Goal: Information Seeking & Learning: Learn about a topic

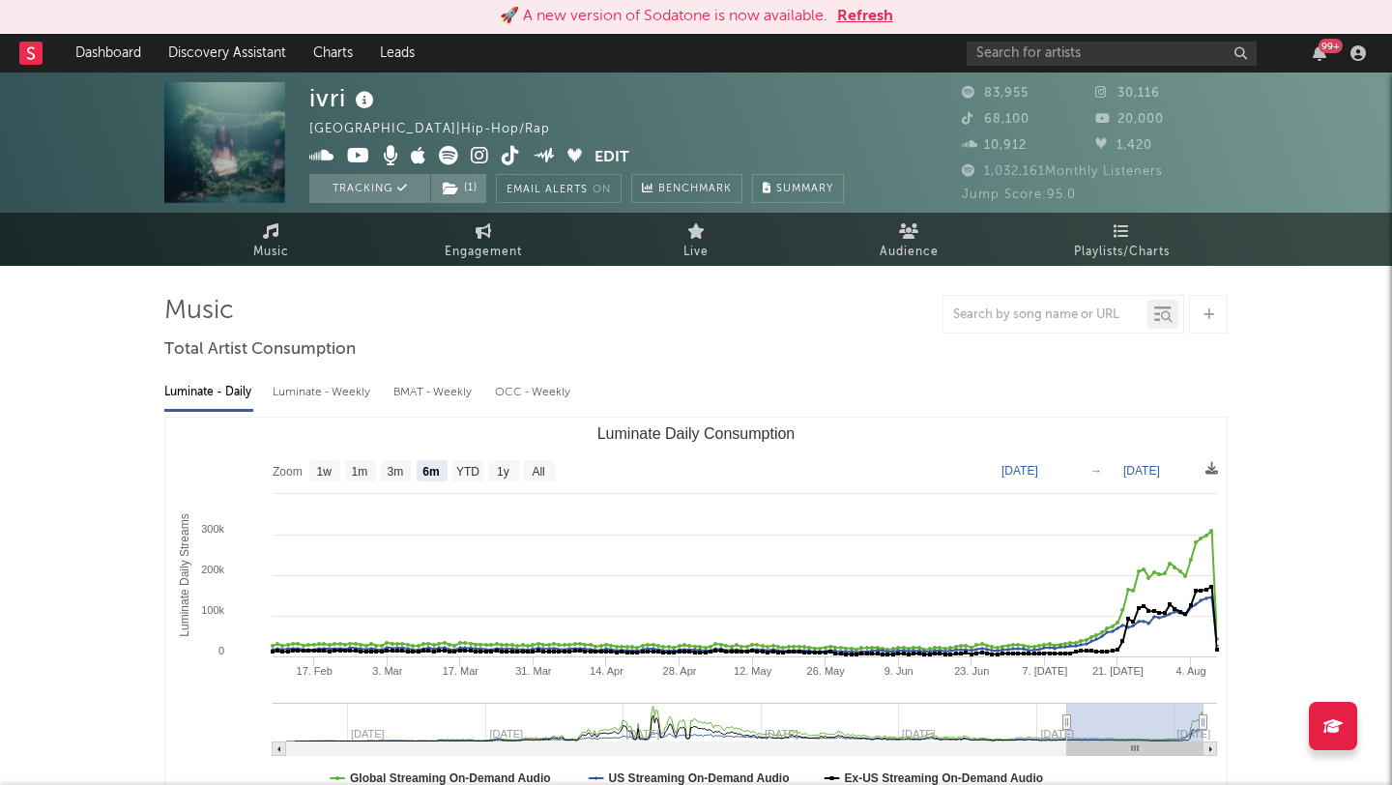
select select "6m"
click at [872, 13] on button "Refresh" at bounding box center [865, 16] width 56 height 23
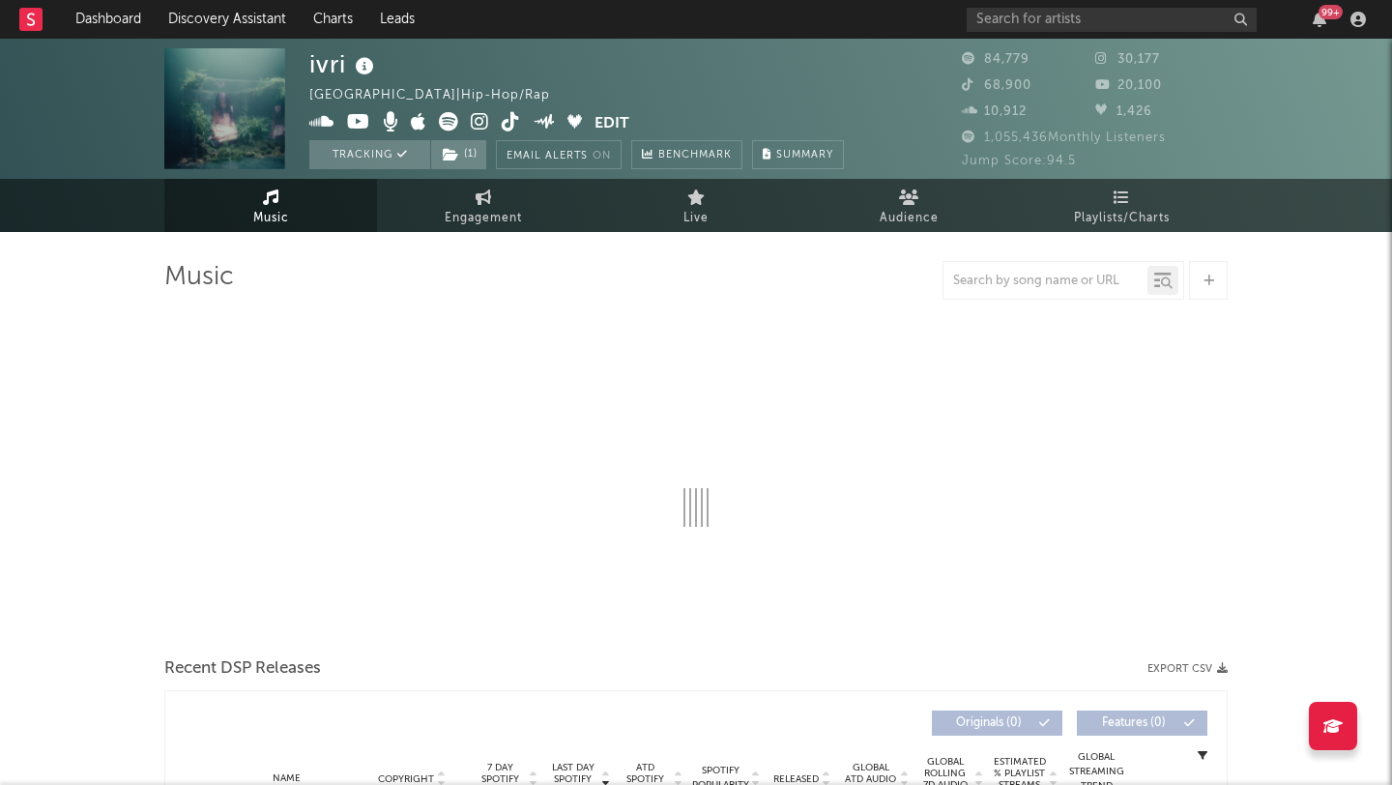
select select "6m"
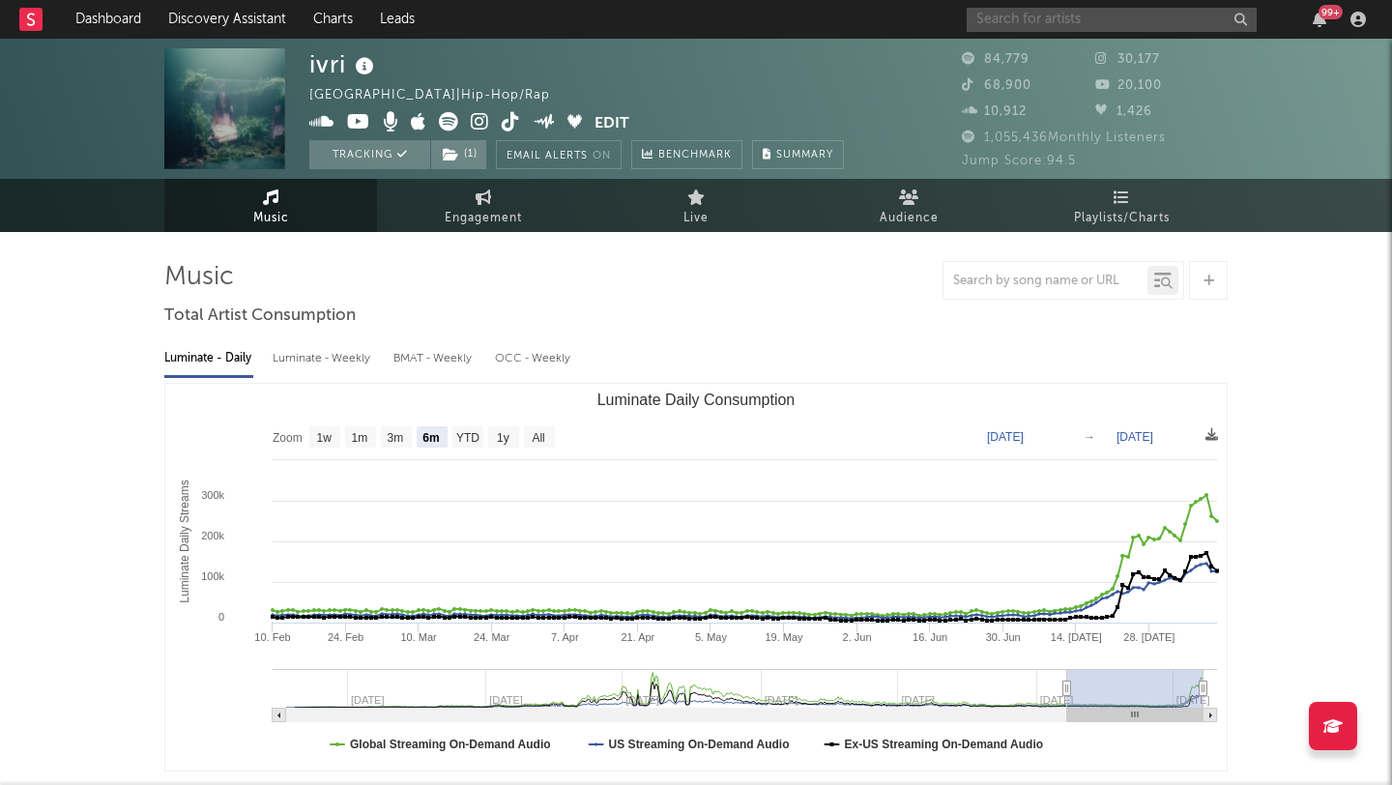
click at [1058, 18] on input "text" at bounding box center [1112, 20] width 290 height 24
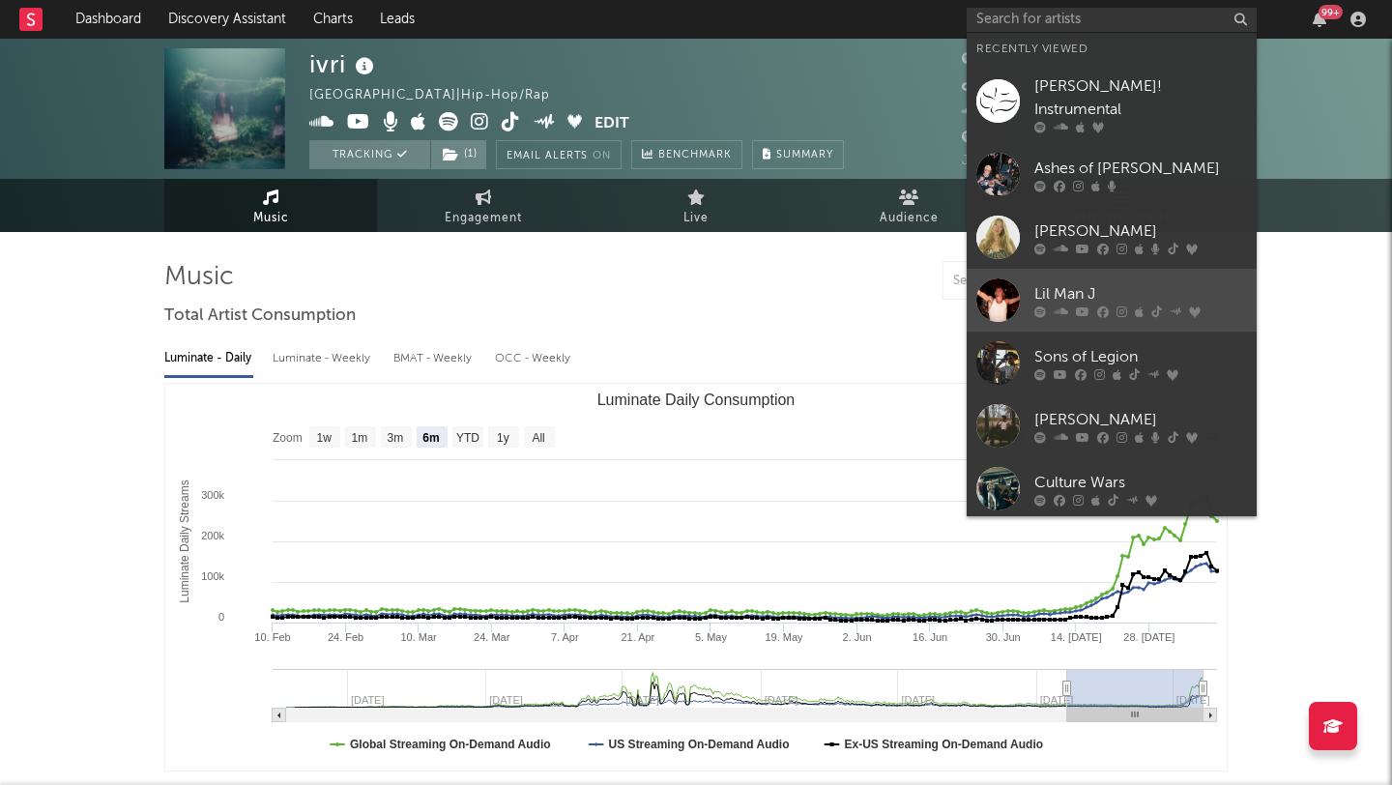
click at [1110, 269] on link "Lil Man J" at bounding box center [1112, 300] width 290 height 63
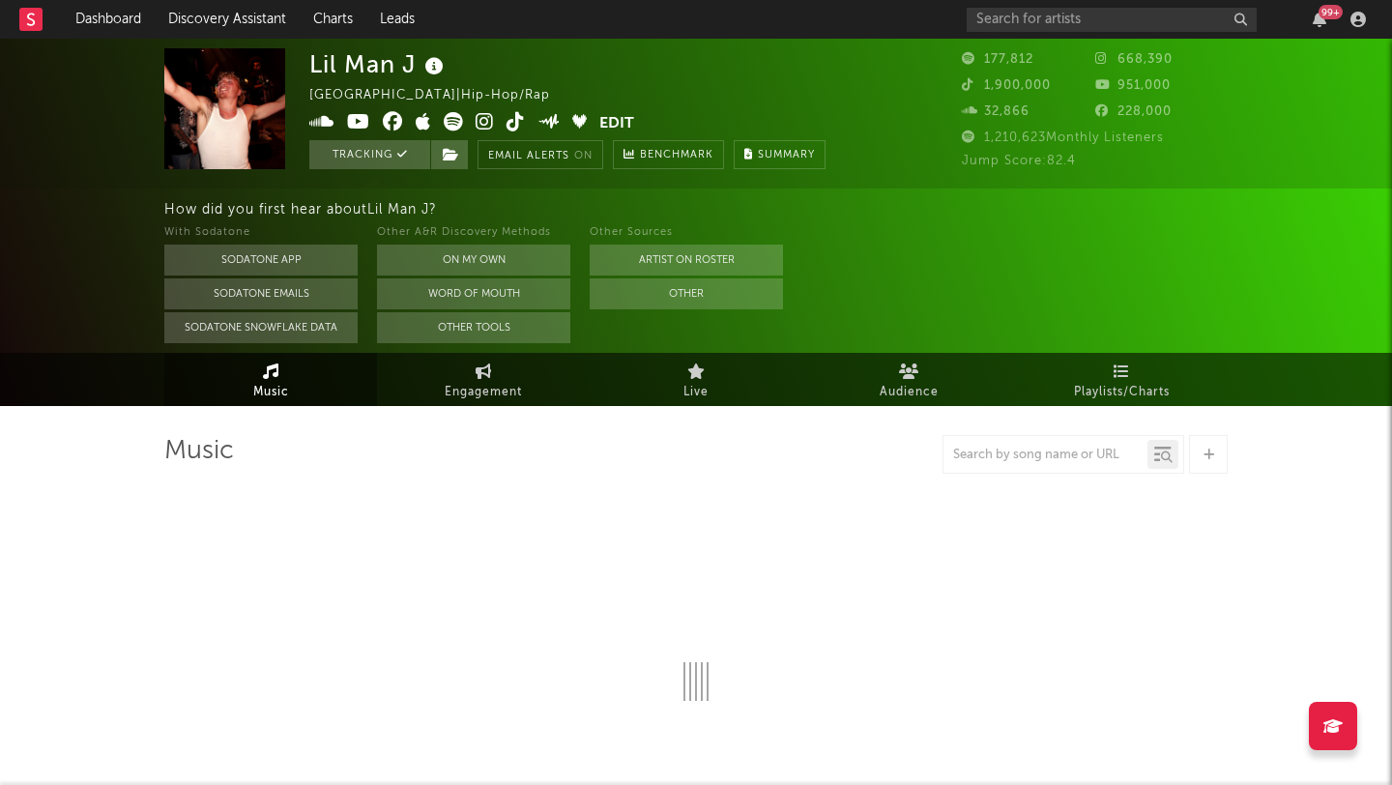
select select "6m"
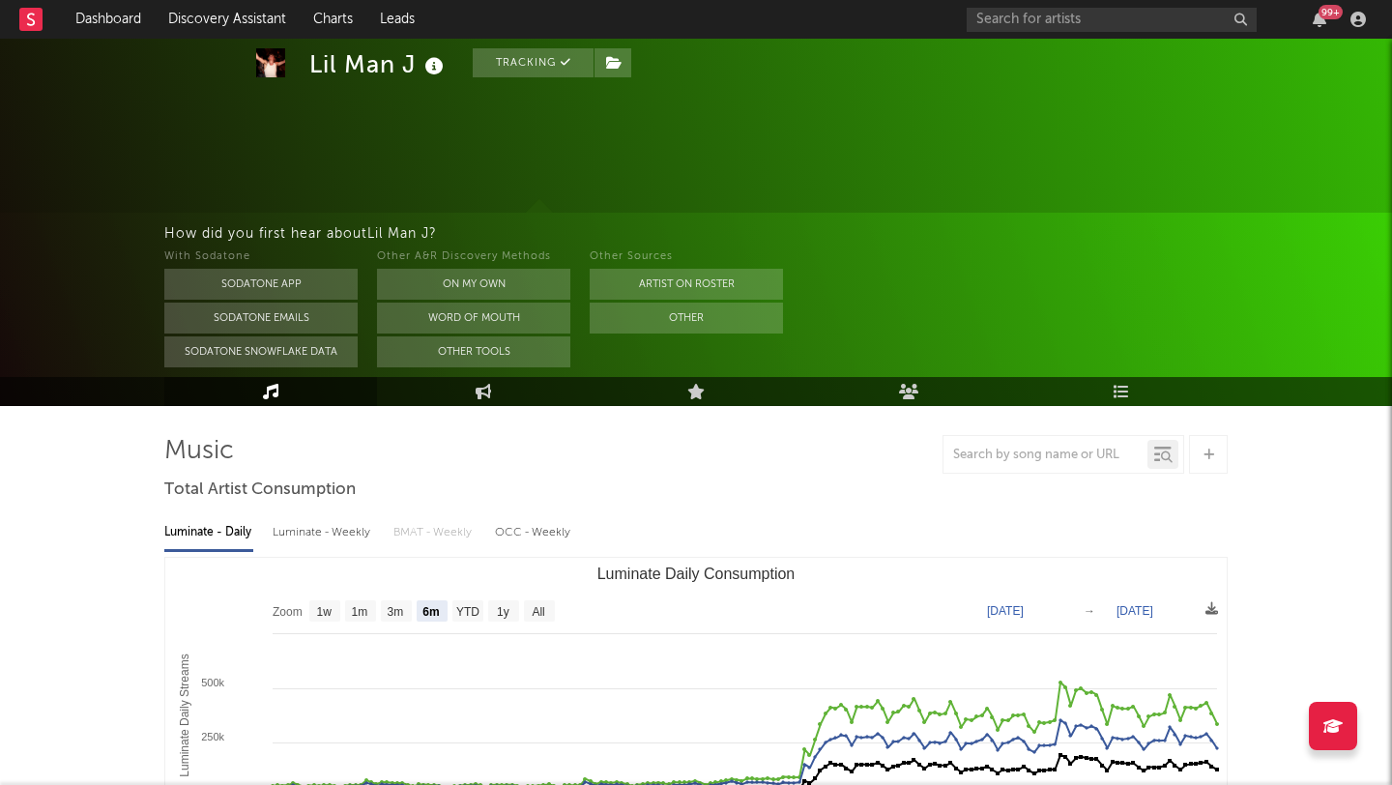
scroll to position [134, 0]
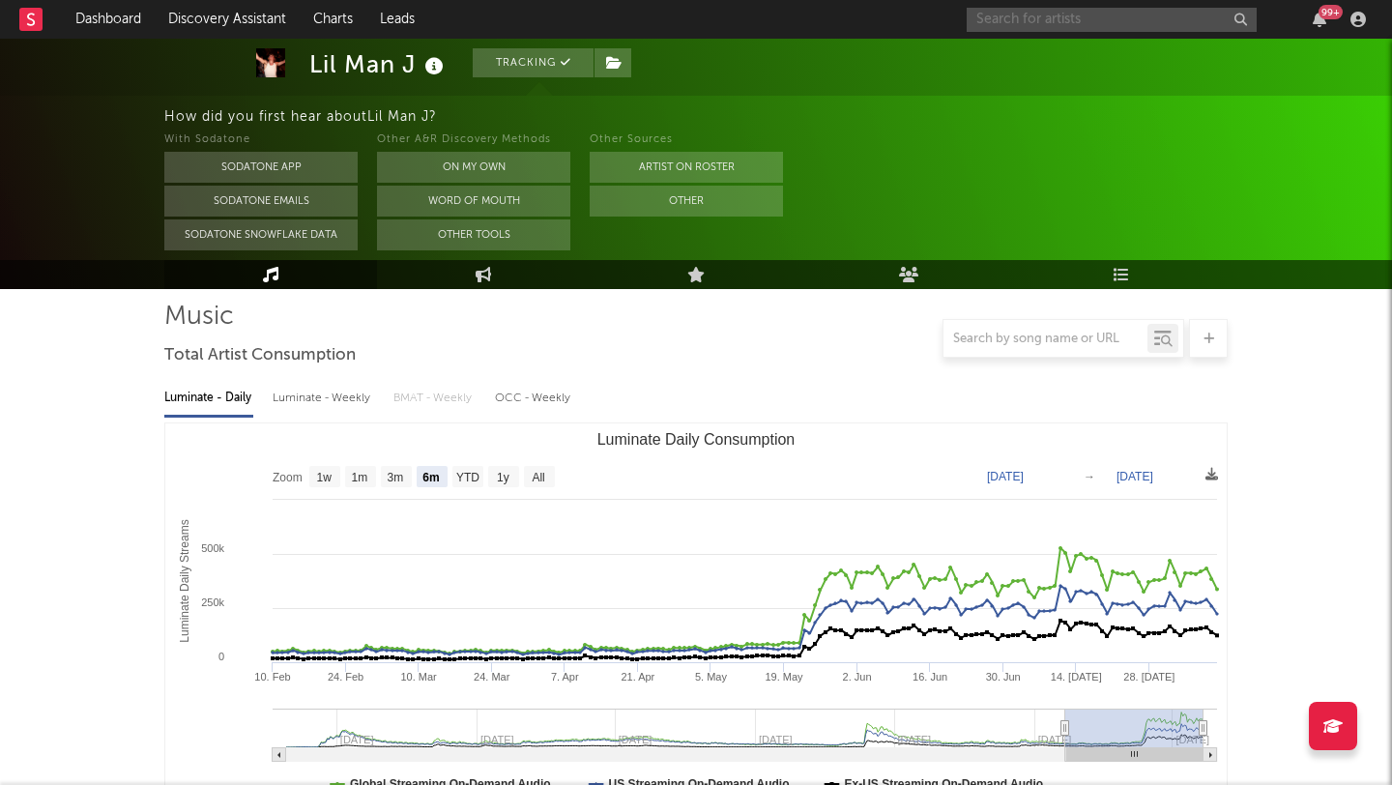
click at [1078, 15] on input "text" at bounding box center [1112, 20] width 290 height 24
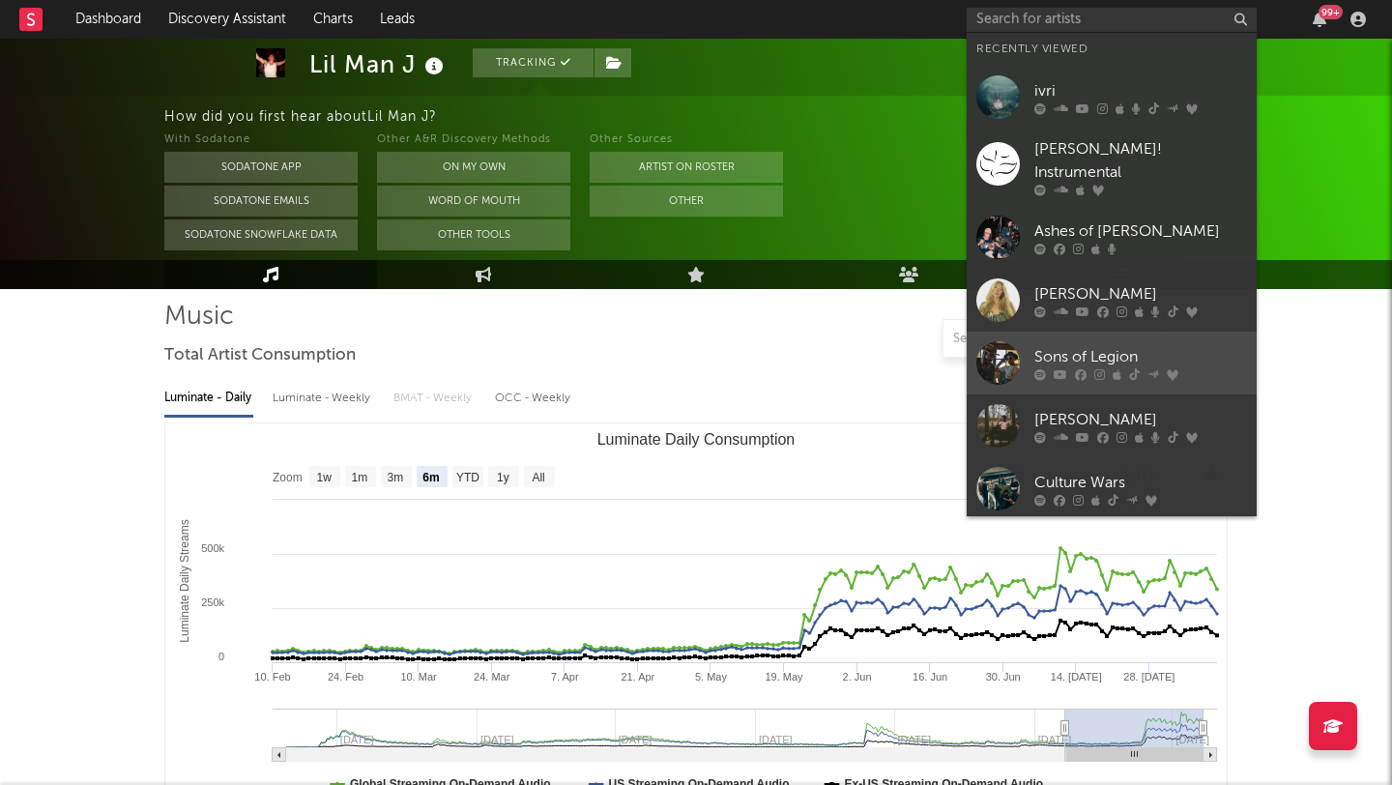
click at [1137, 345] on div "Sons of Legion" at bounding box center [1140, 356] width 213 height 23
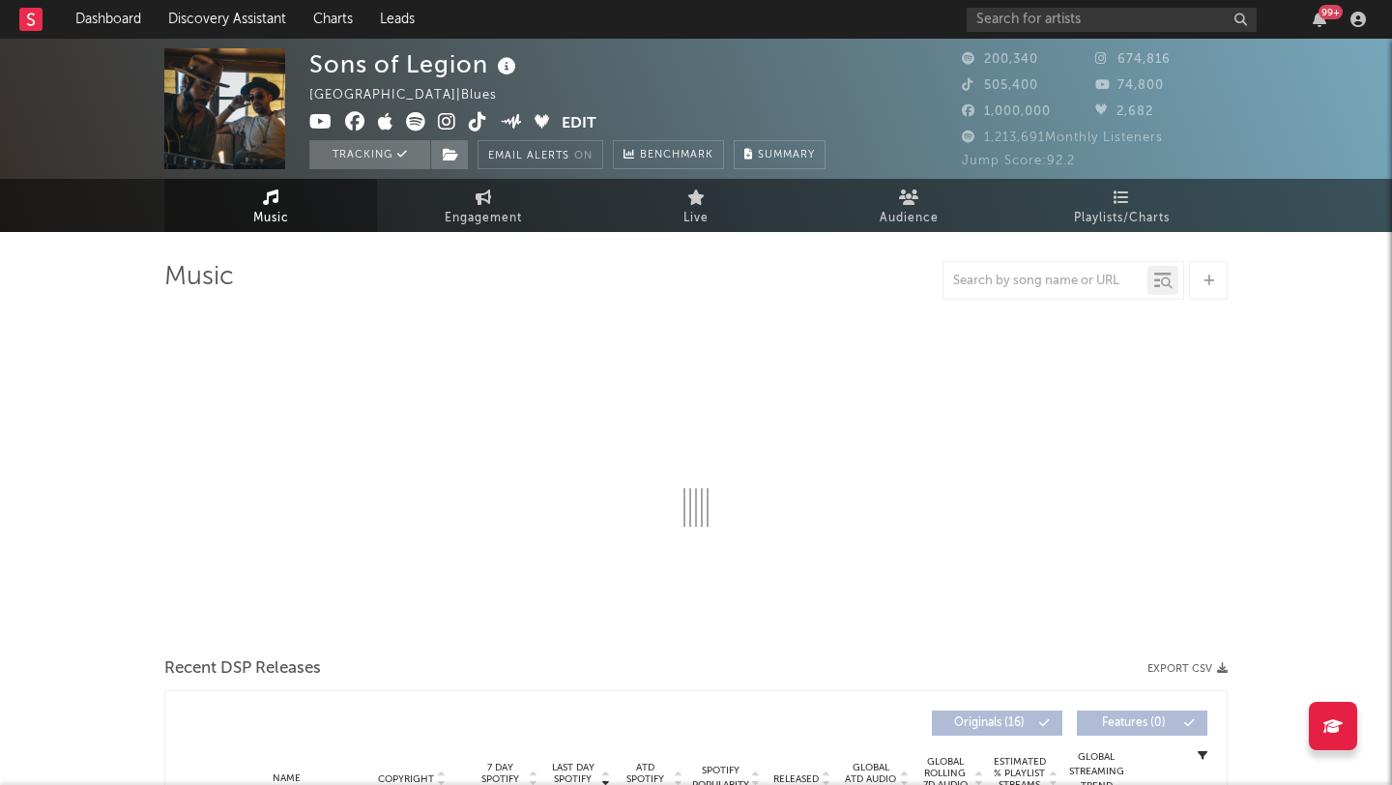
select select "6m"
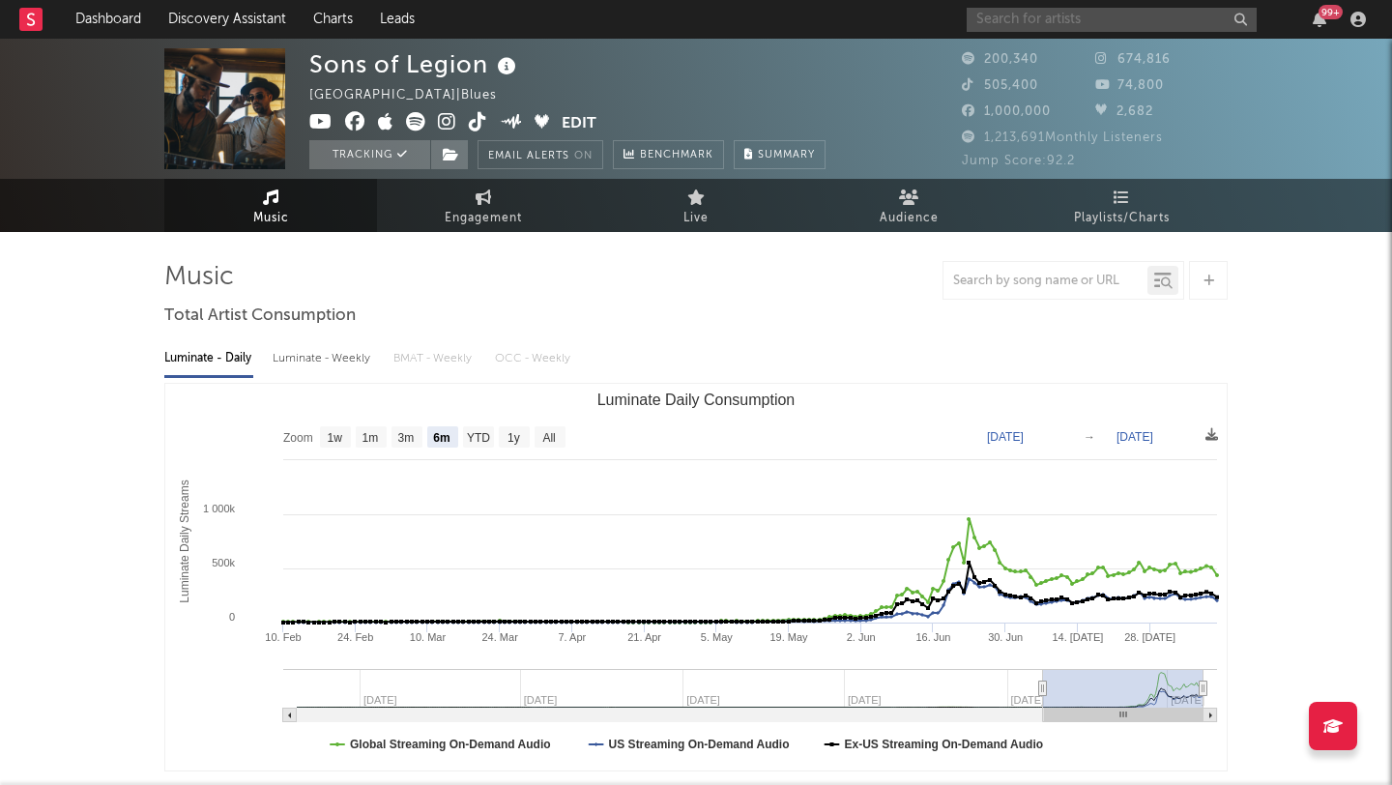
click at [1031, 16] on input "text" at bounding box center [1112, 20] width 290 height 24
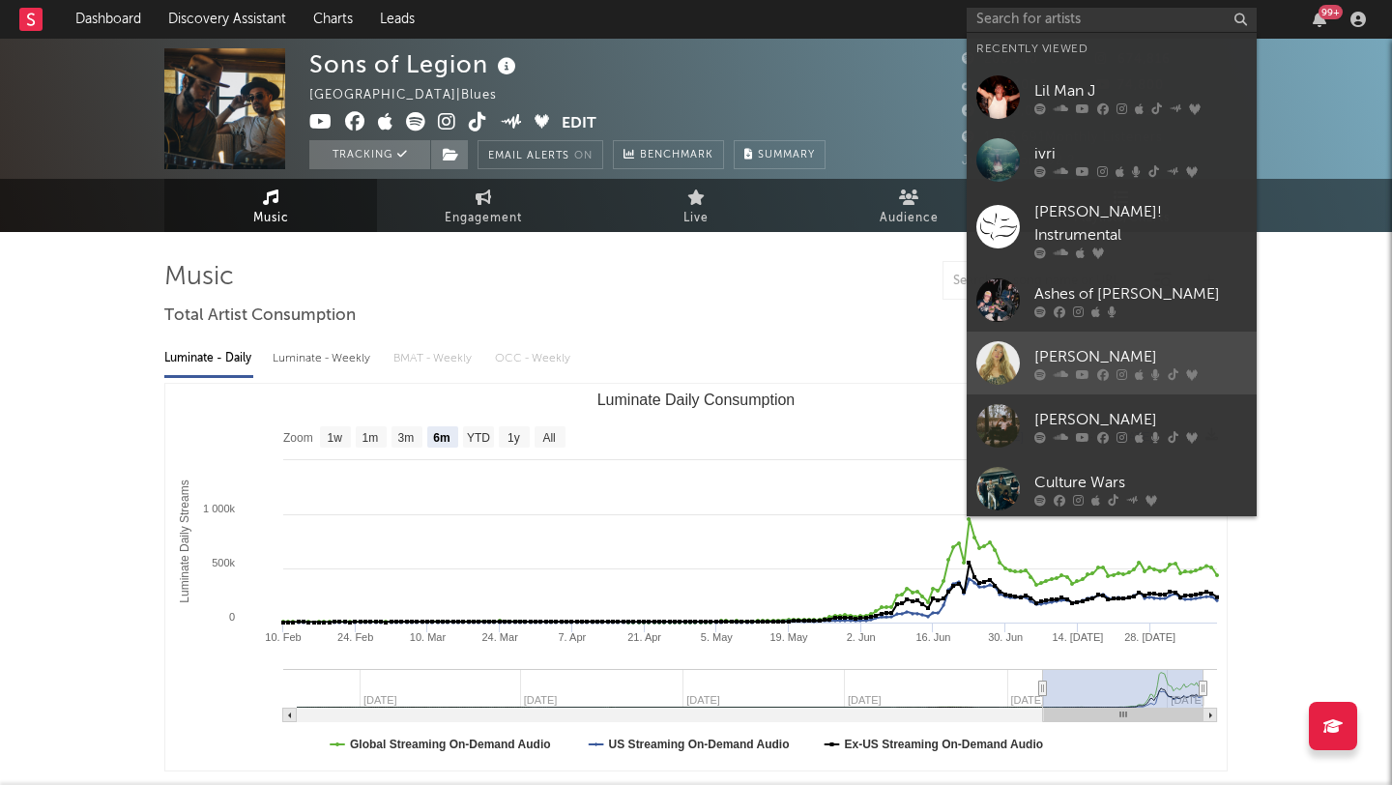
click at [1125, 332] on link "[PERSON_NAME]" at bounding box center [1112, 363] width 290 height 63
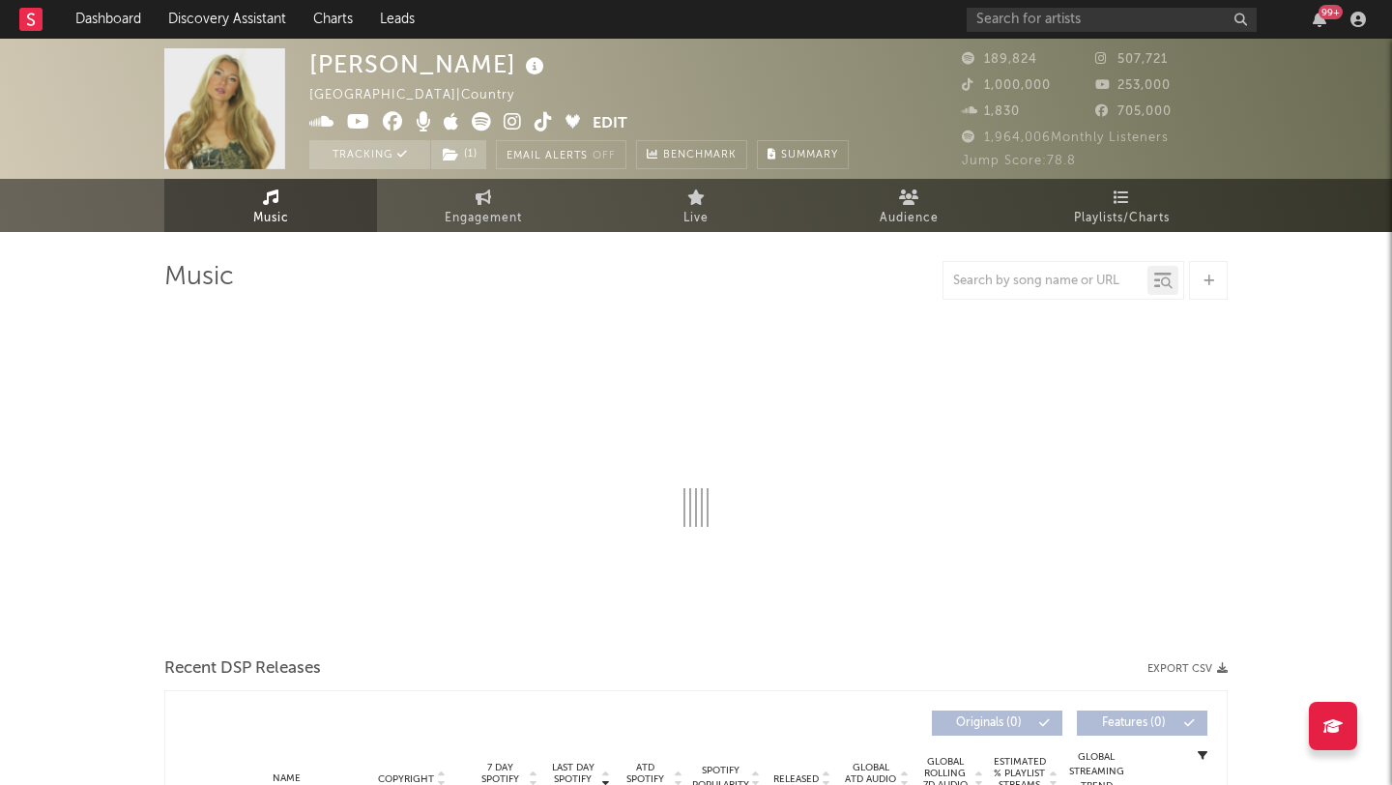
select select "6m"
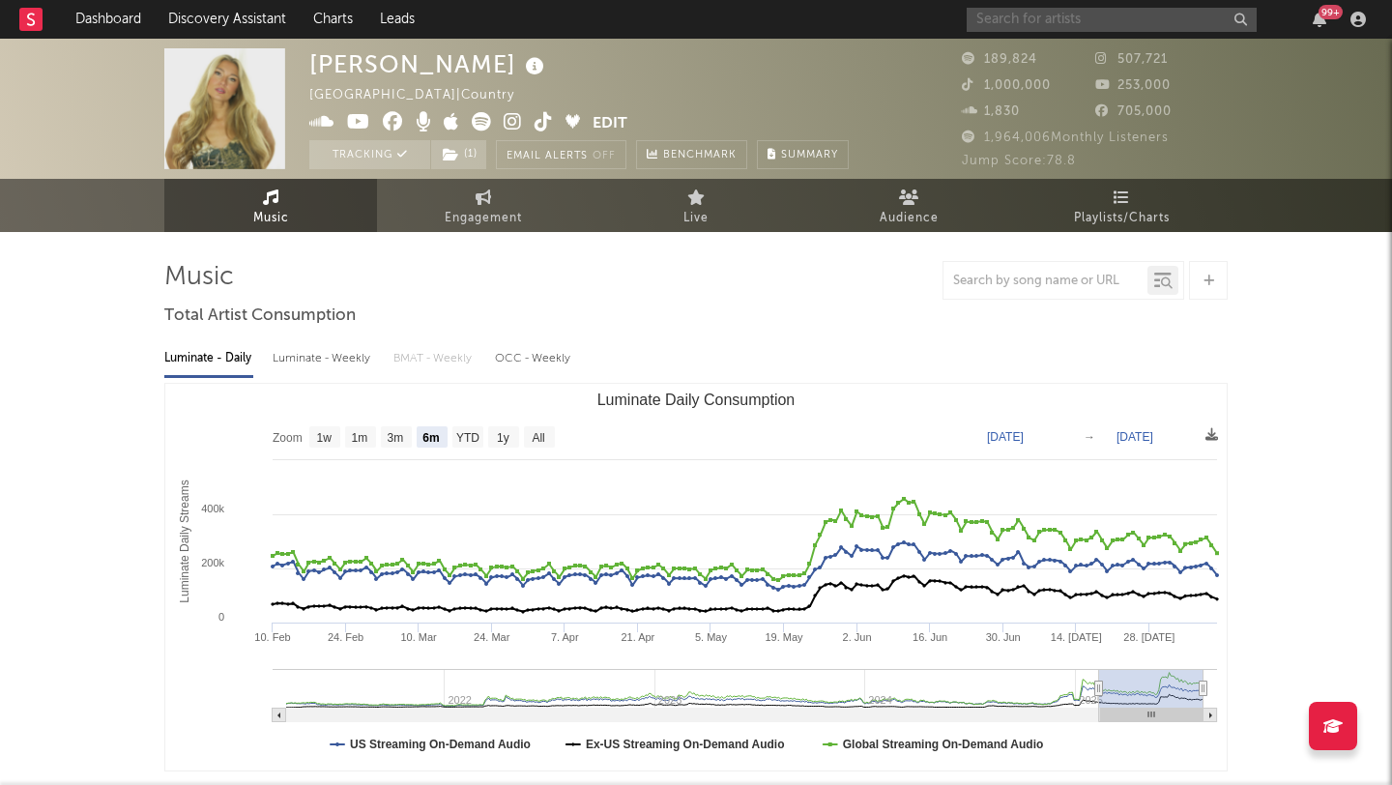
click at [1017, 21] on input "text" at bounding box center [1112, 20] width 290 height 24
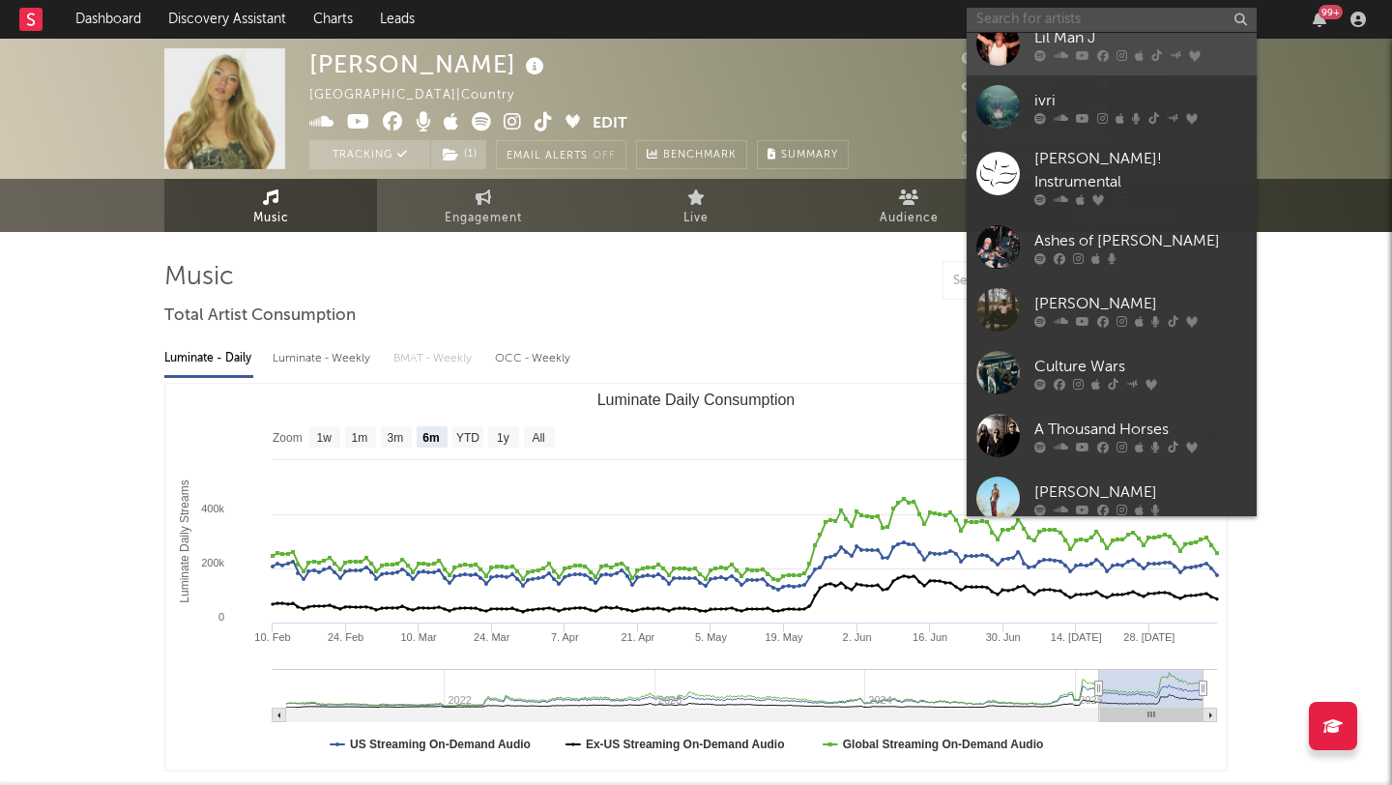
scroll to position [117, 0]
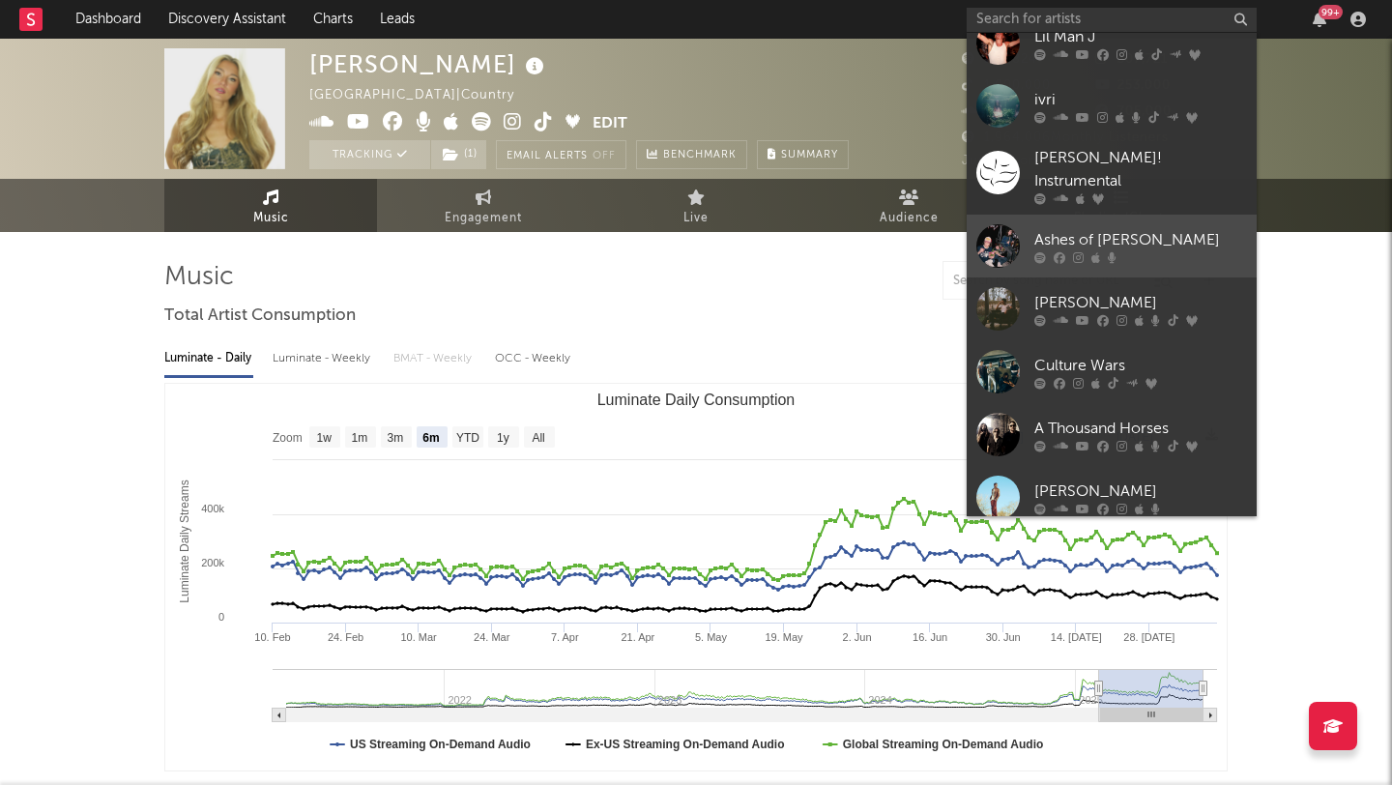
click at [1154, 228] on div "Ashes of [PERSON_NAME]" at bounding box center [1140, 239] width 213 height 23
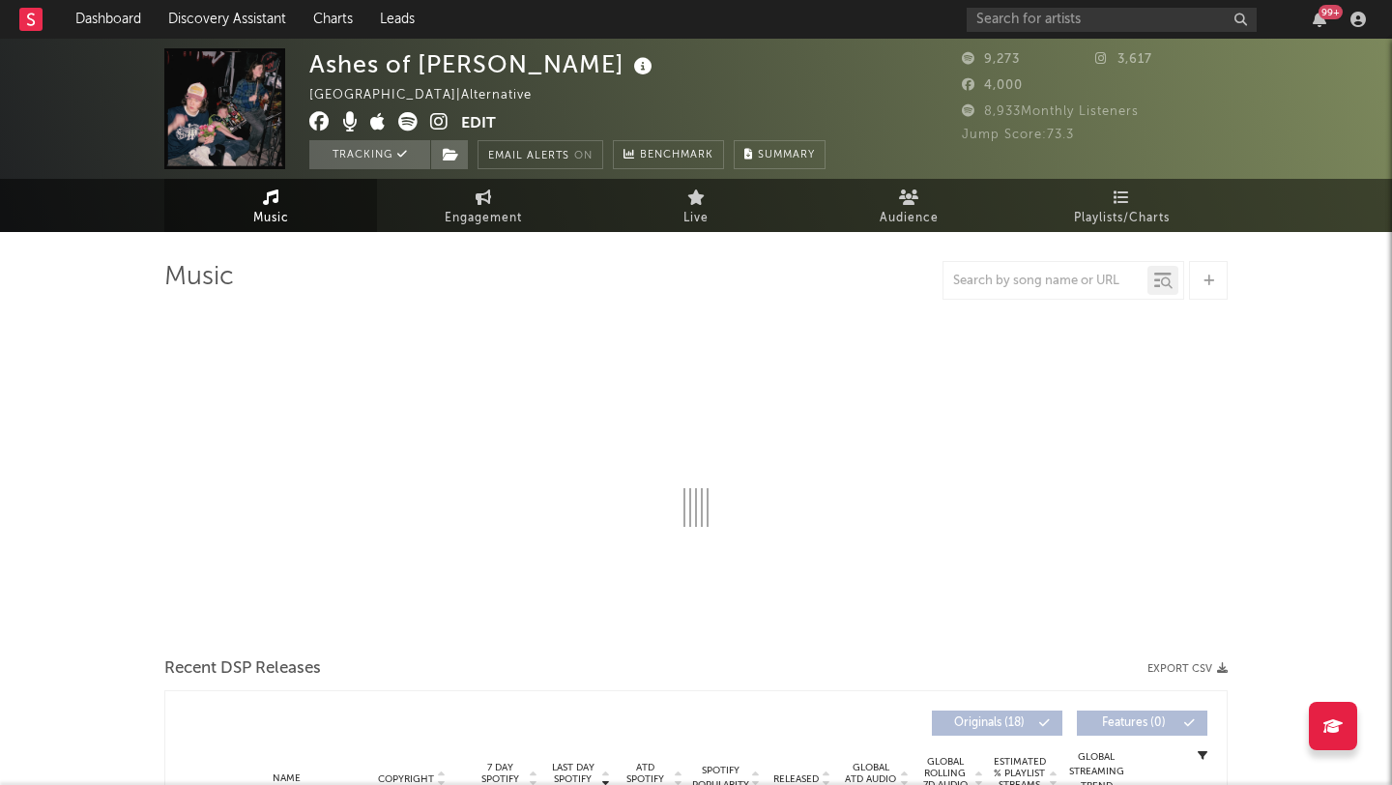
select select "6m"
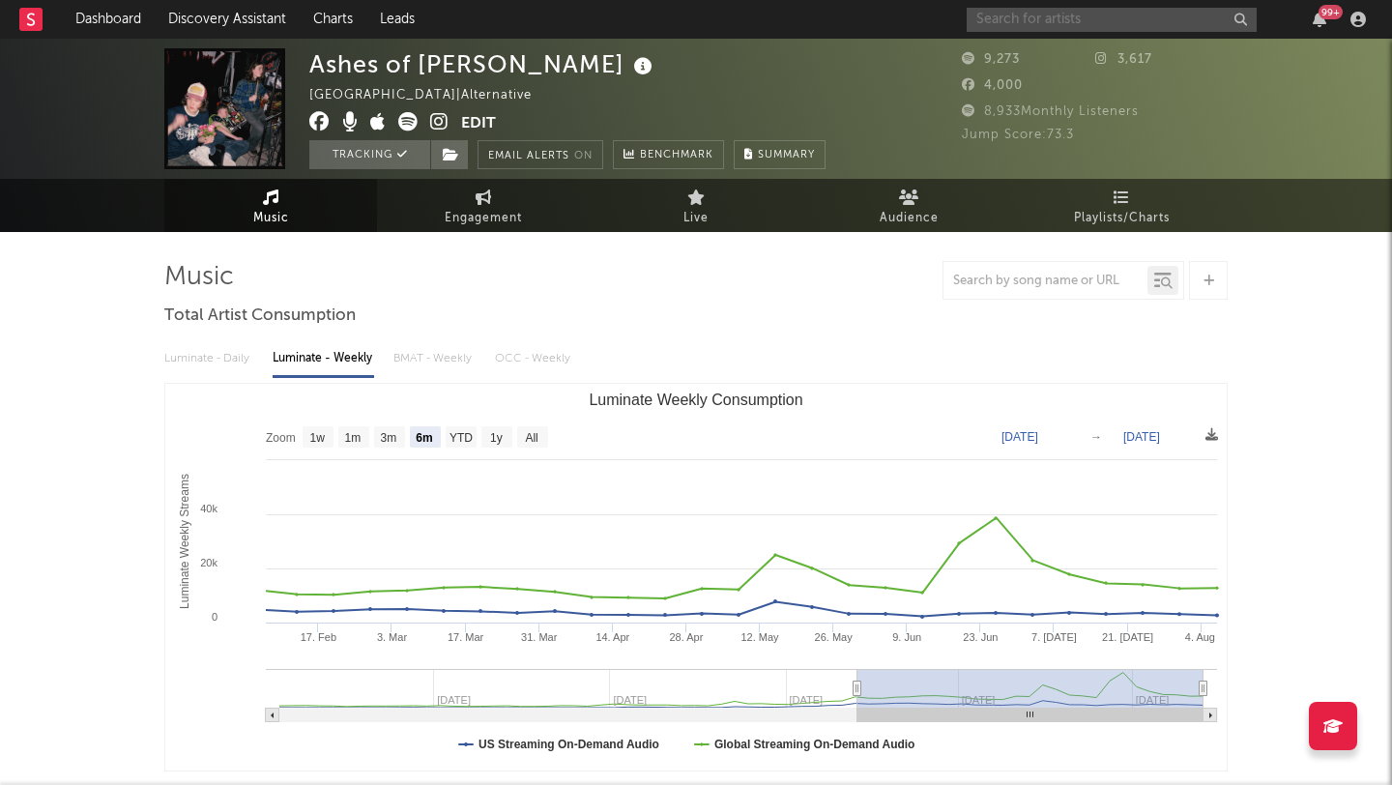
click at [1033, 21] on input "text" at bounding box center [1112, 20] width 290 height 24
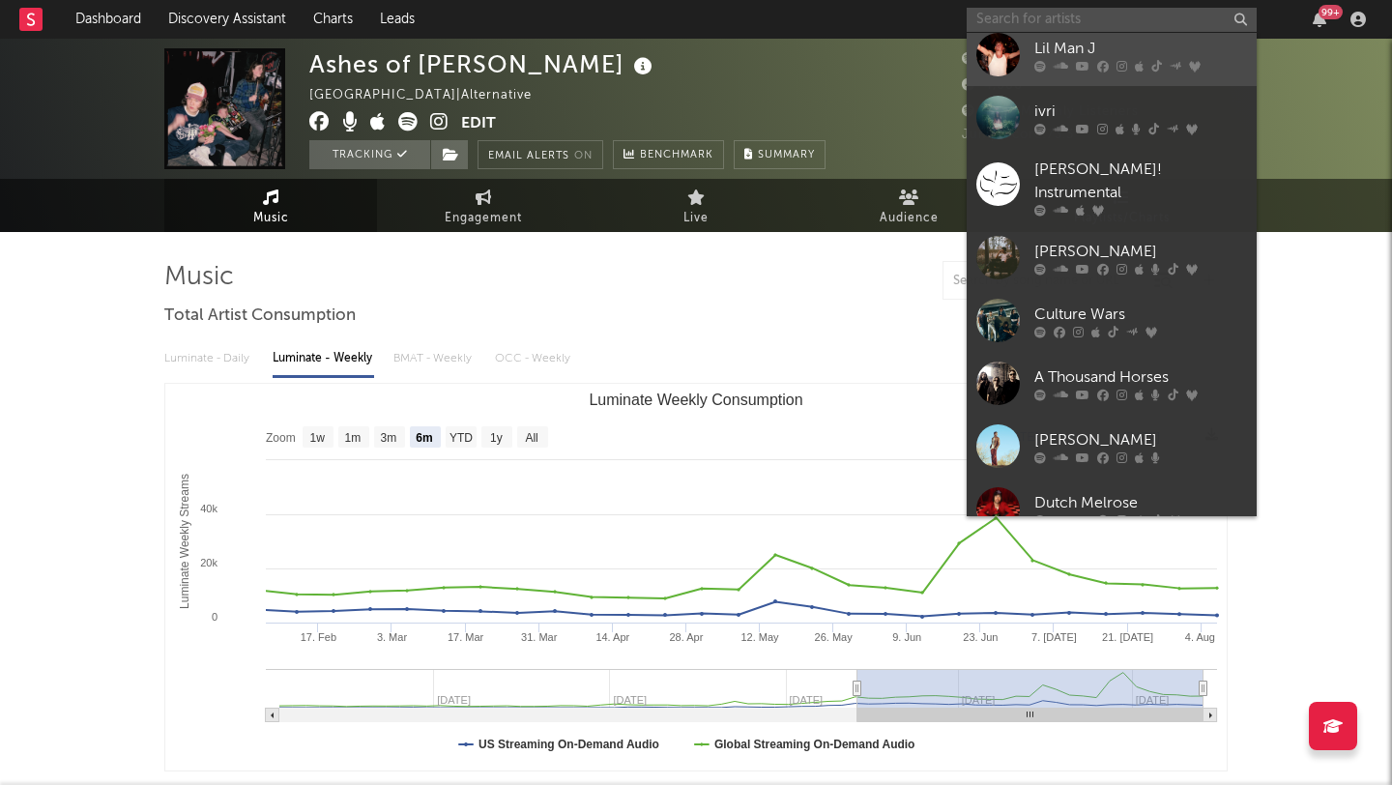
scroll to position [178, 0]
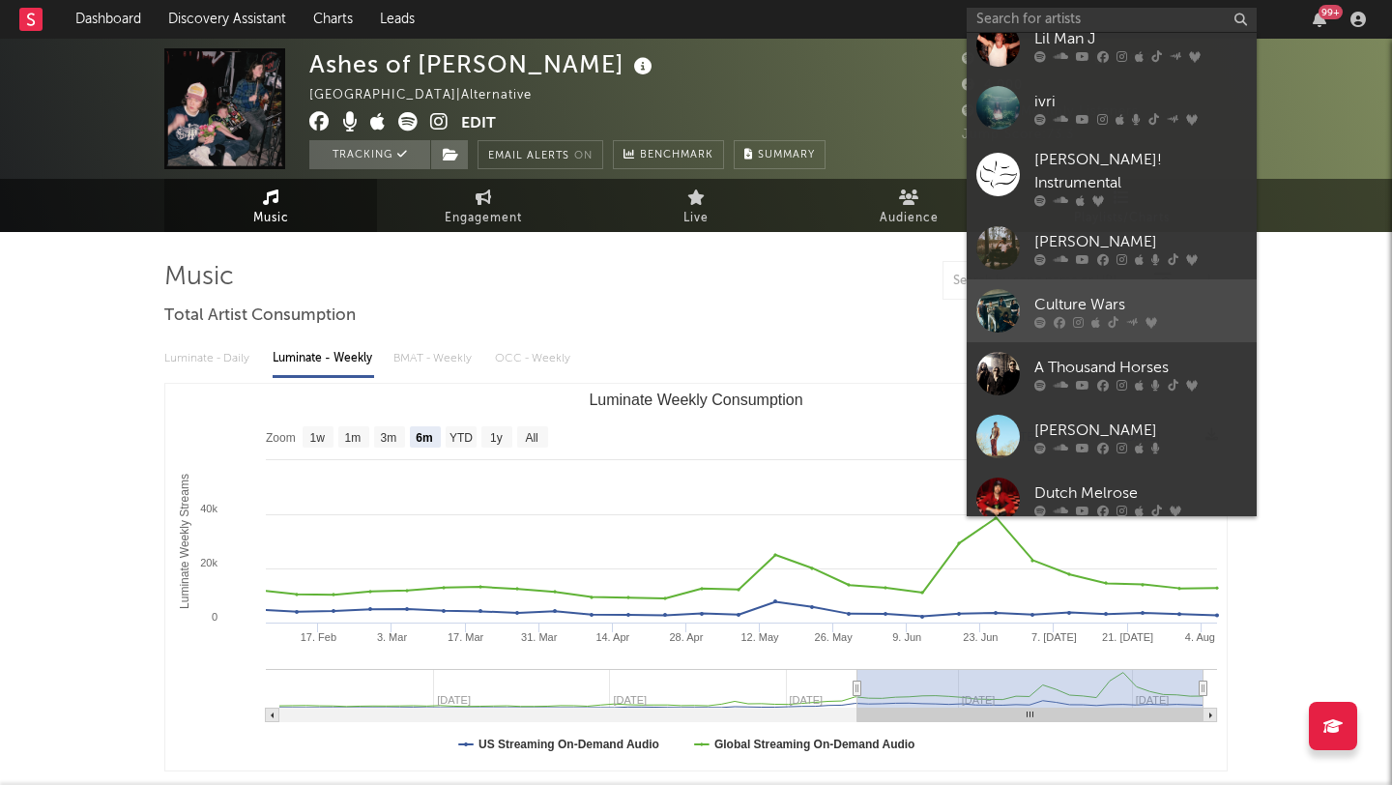
click at [1172, 293] on div "Culture Wars" at bounding box center [1140, 304] width 213 height 23
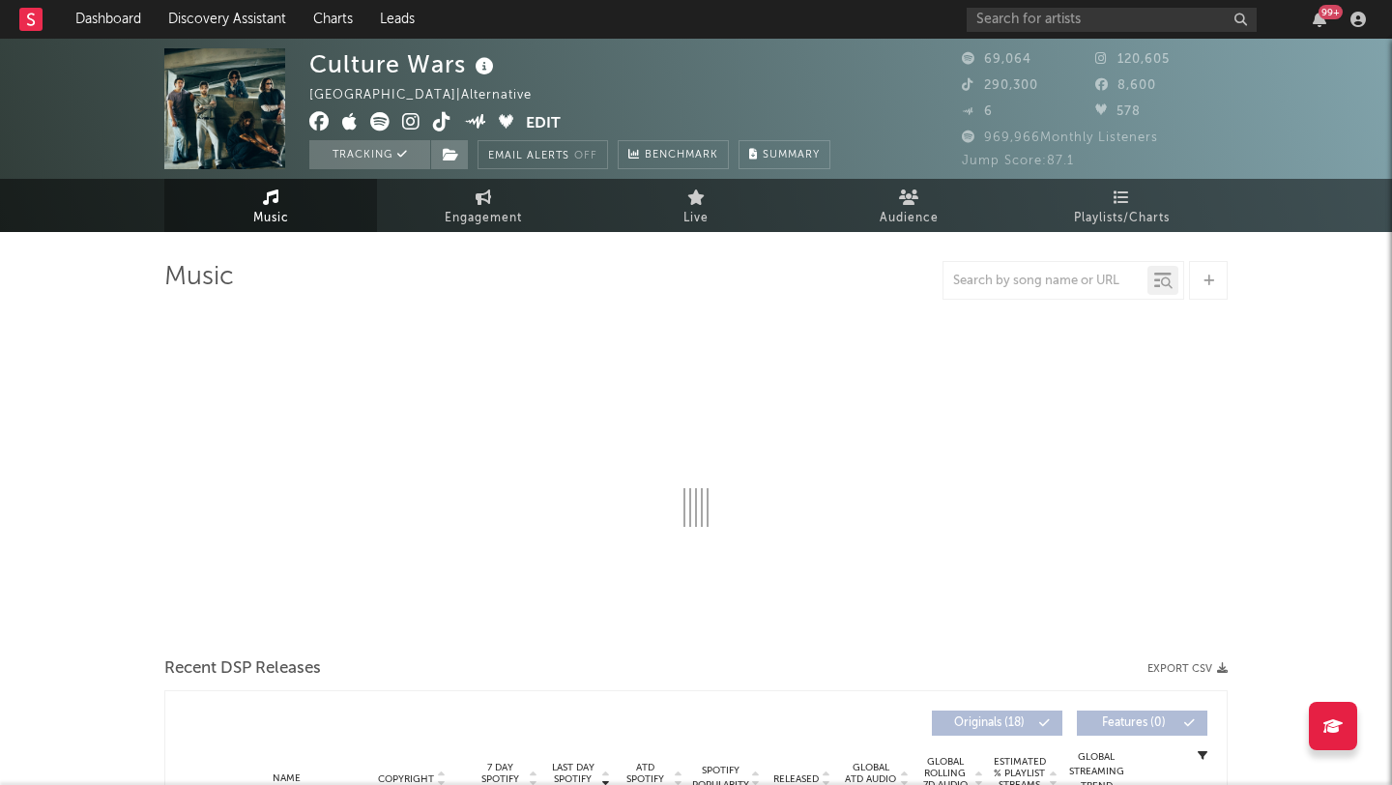
select select "6m"
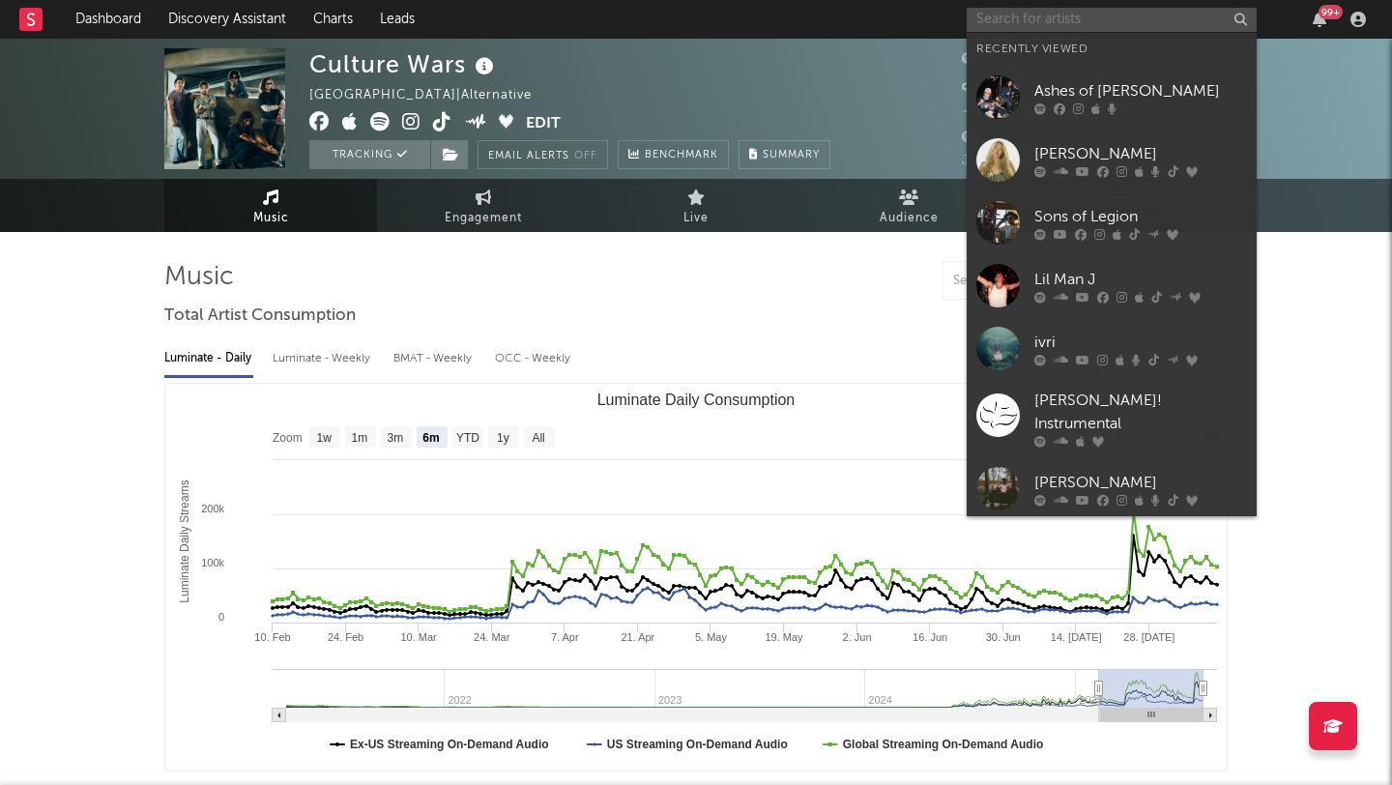
click at [1035, 17] on input "text" at bounding box center [1112, 20] width 290 height 24
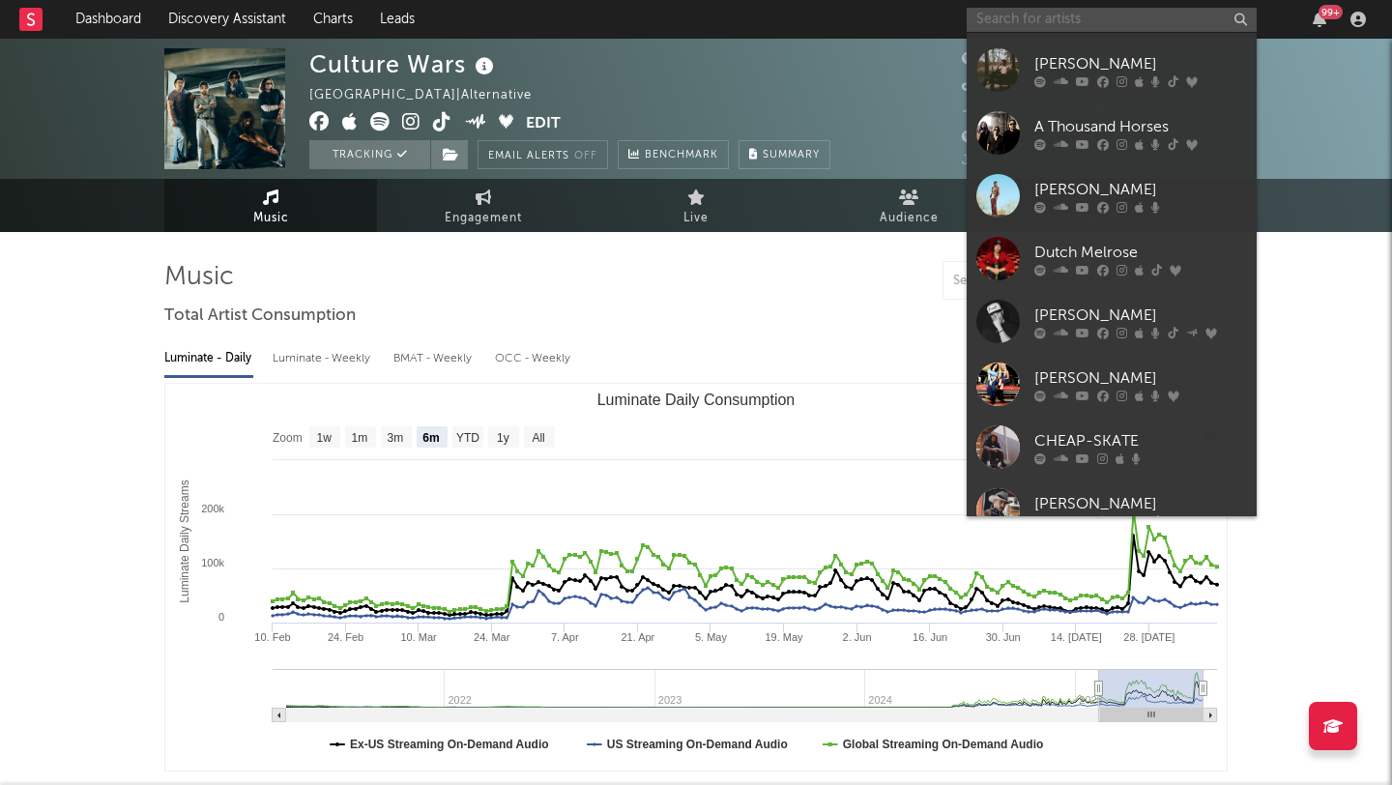
scroll to position [425, 0]
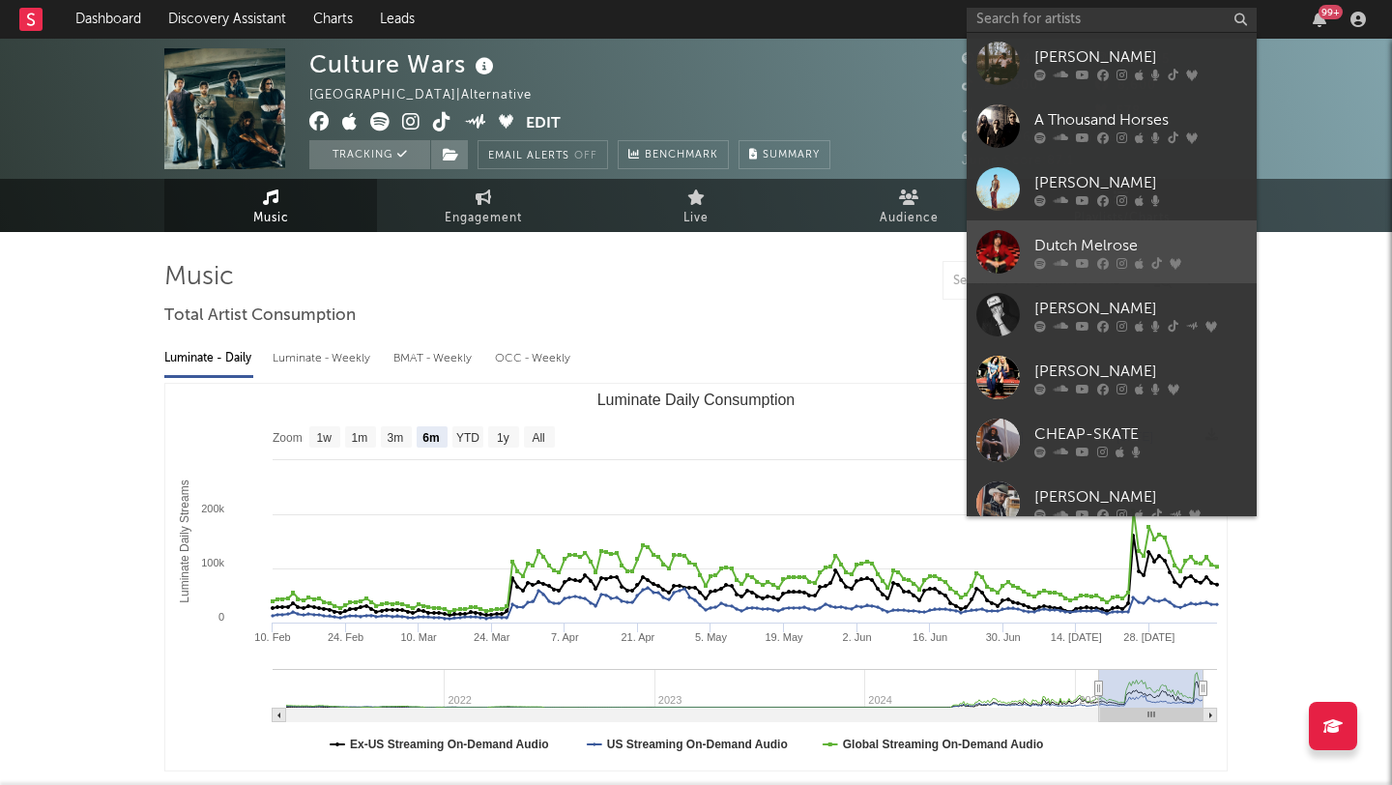
click at [1175, 234] on div "Dutch Melrose" at bounding box center [1140, 245] width 213 height 23
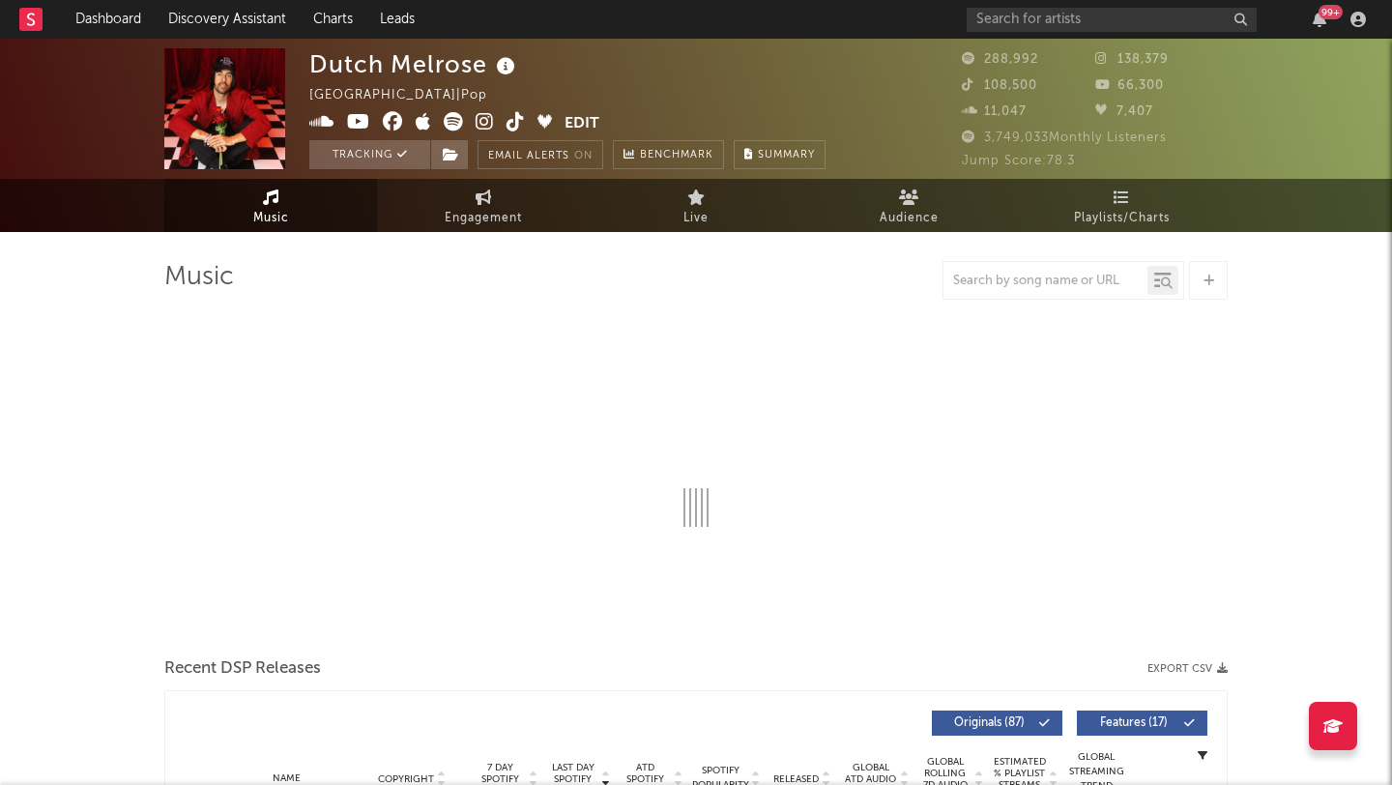
select select "6m"
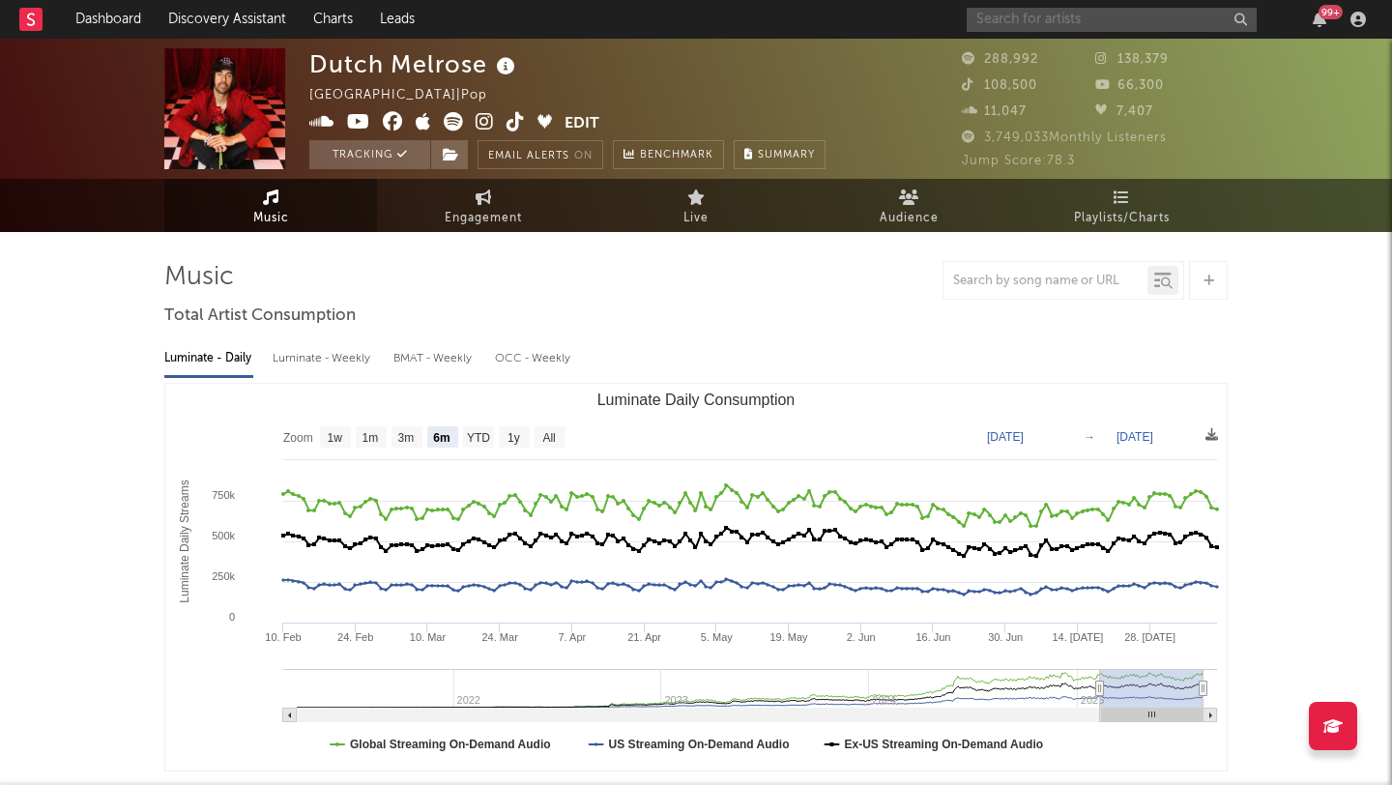
click at [1032, 15] on input "text" at bounding box center [1112, 20] width 290 height 24
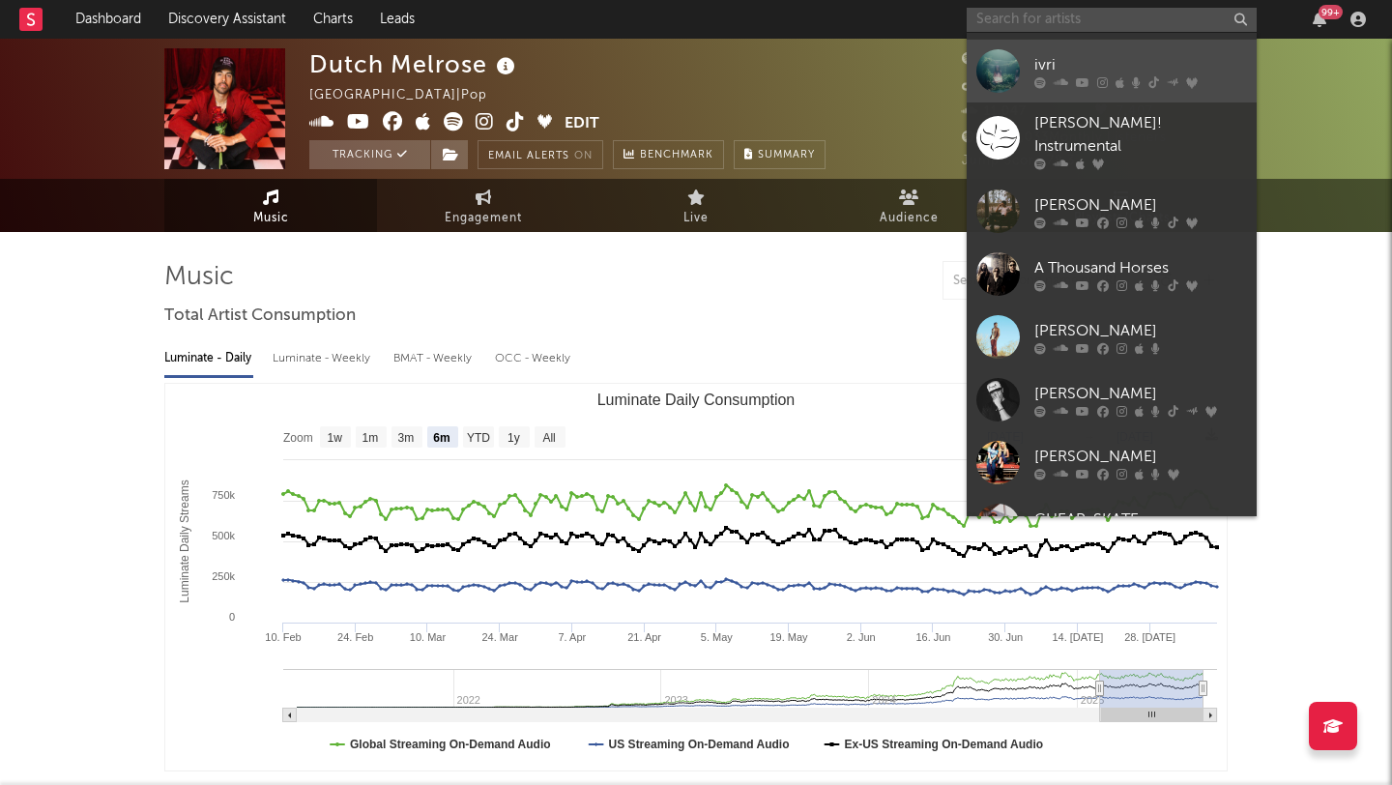
scroll to position [345, 0]
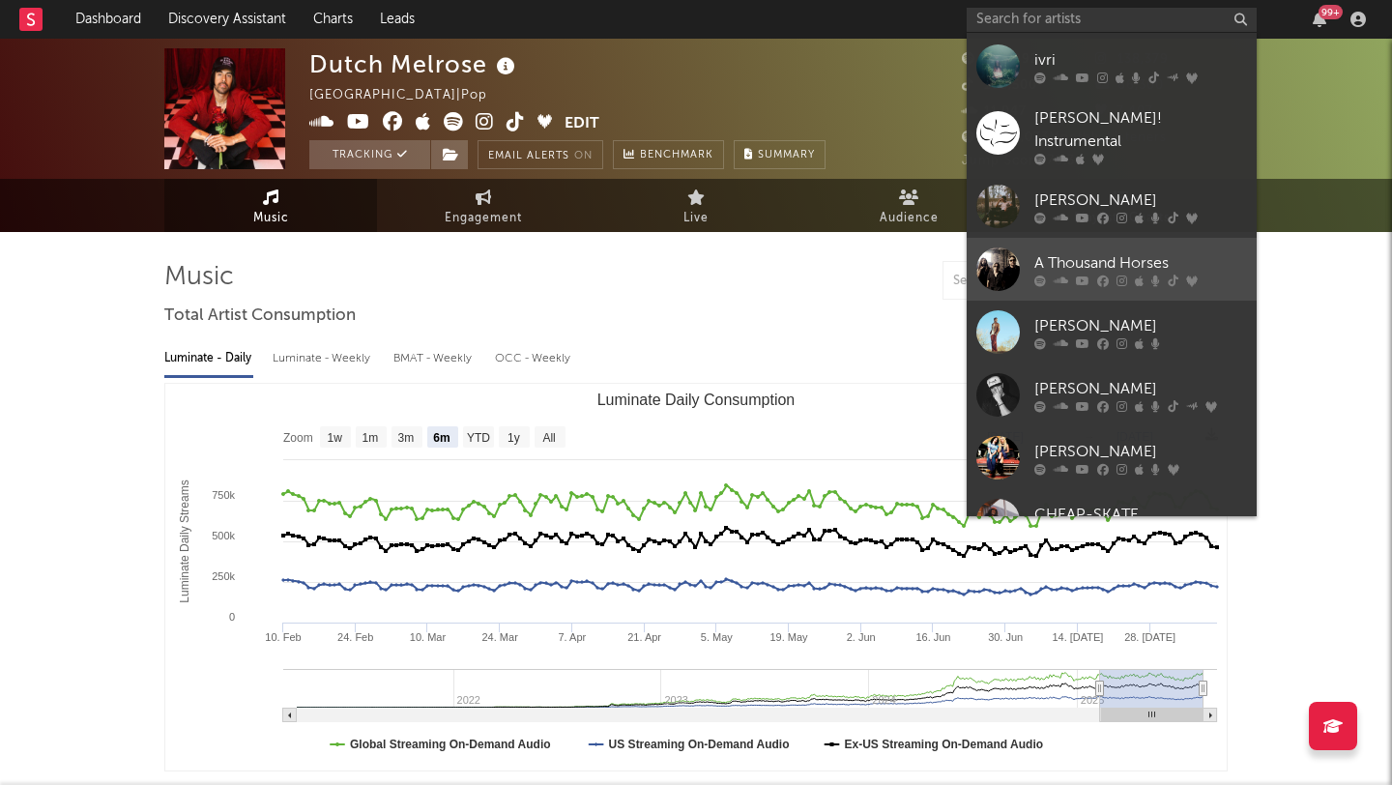
click at [1183, 251] on div "A Thousand Horses" at bounding box center [1140, 262] width 213 height 23
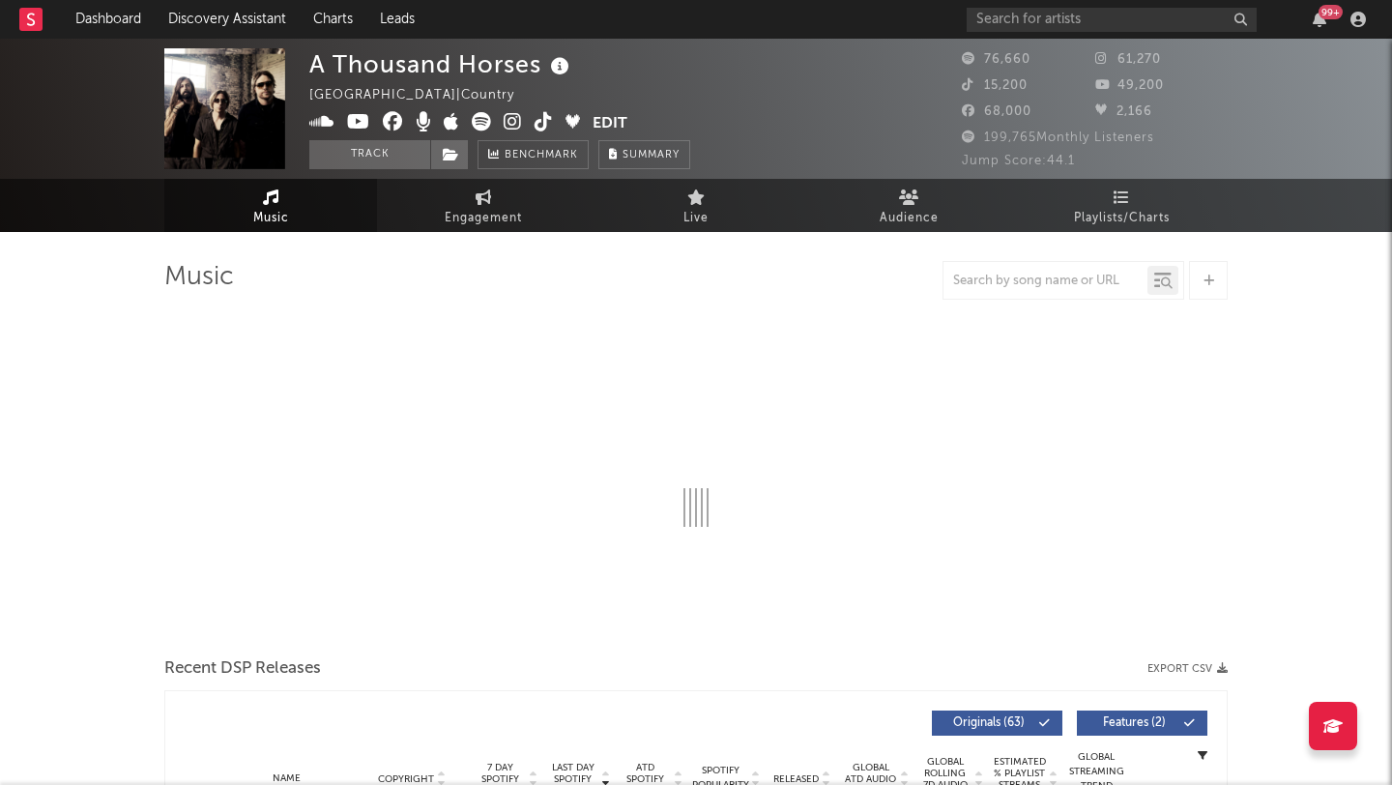
select select "6m"
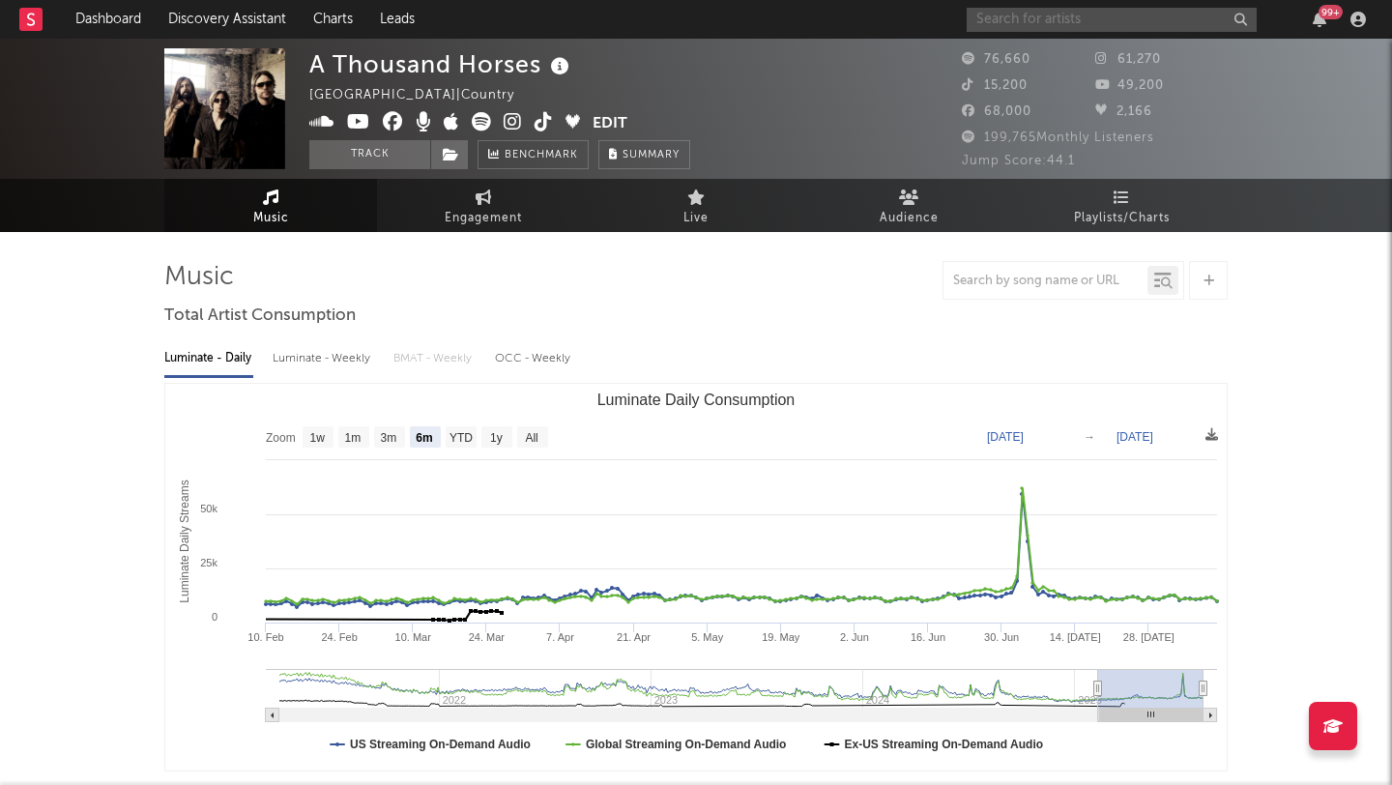
click at [1035, 19] on input "text" at bounding box center [1112, 20] width 290 height 24
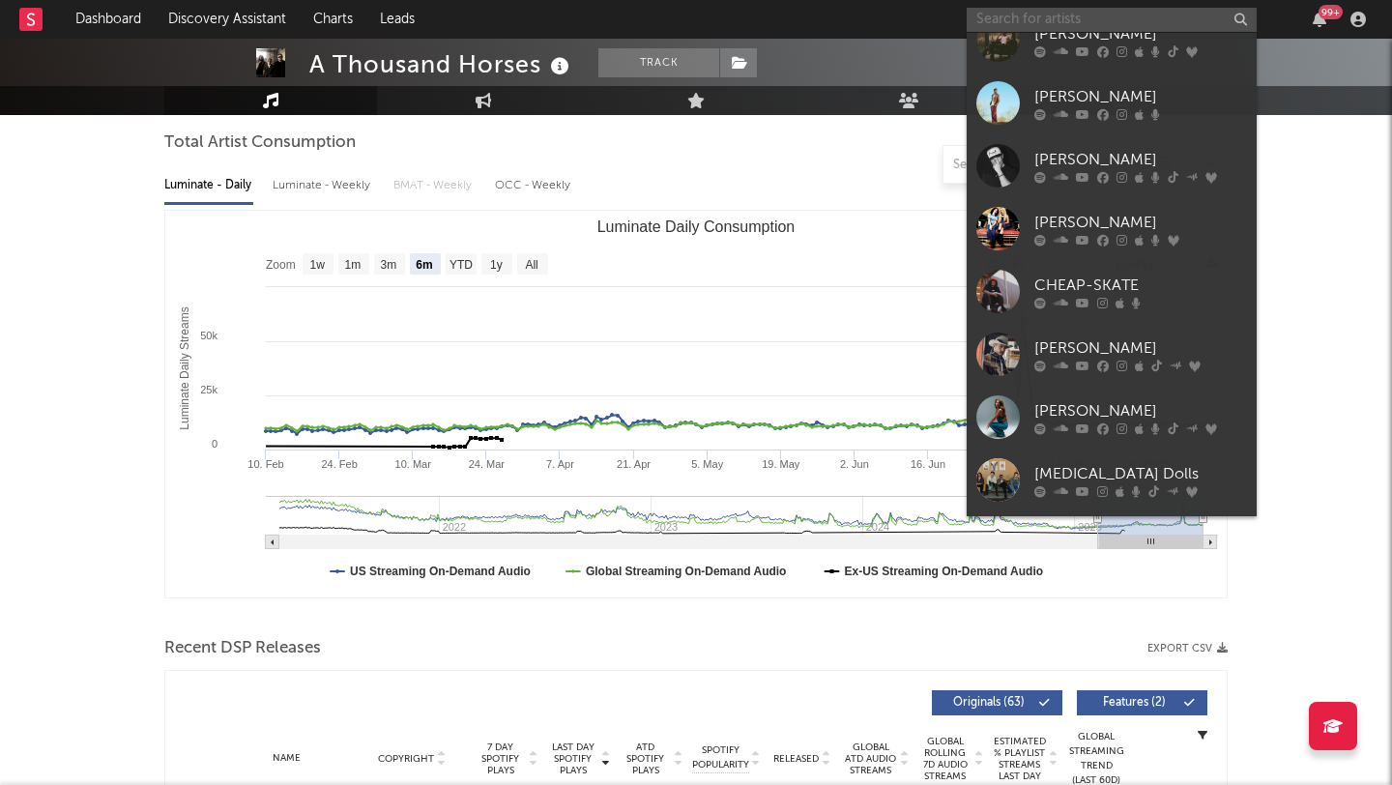
scroll to position [577, 0]
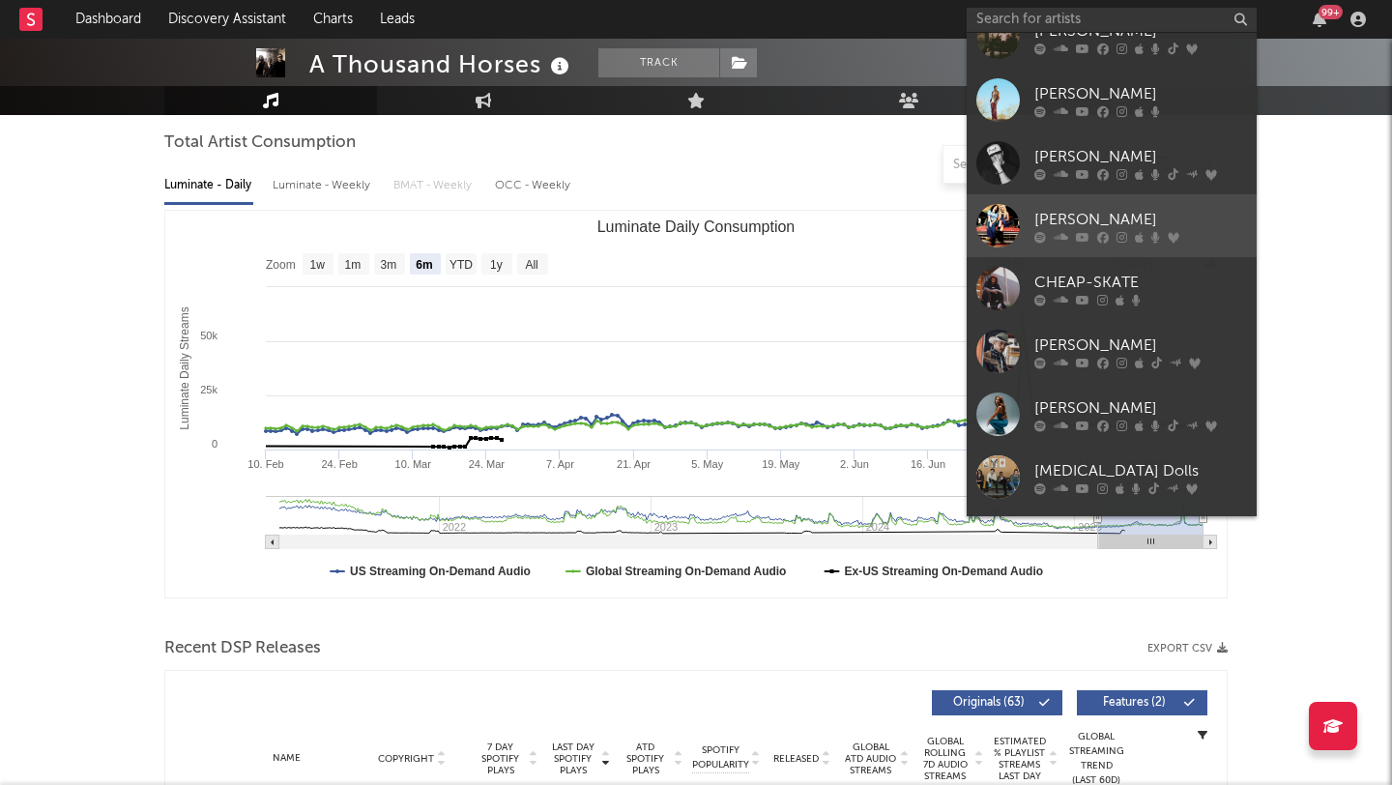
click at [1161, 208] on div "[PERSON_NAME]" at bounding box center [1140, 219] width 213 height 23
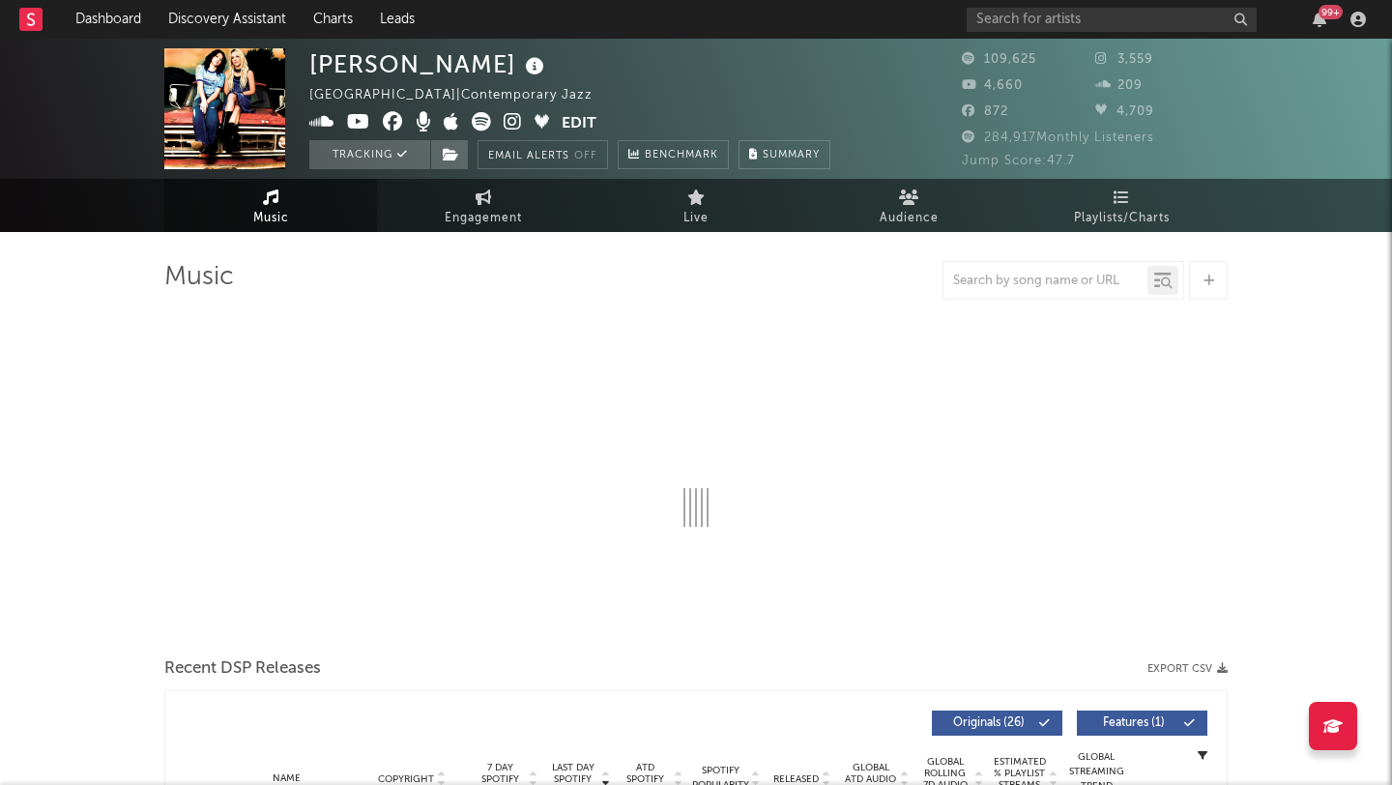
select select "6m"
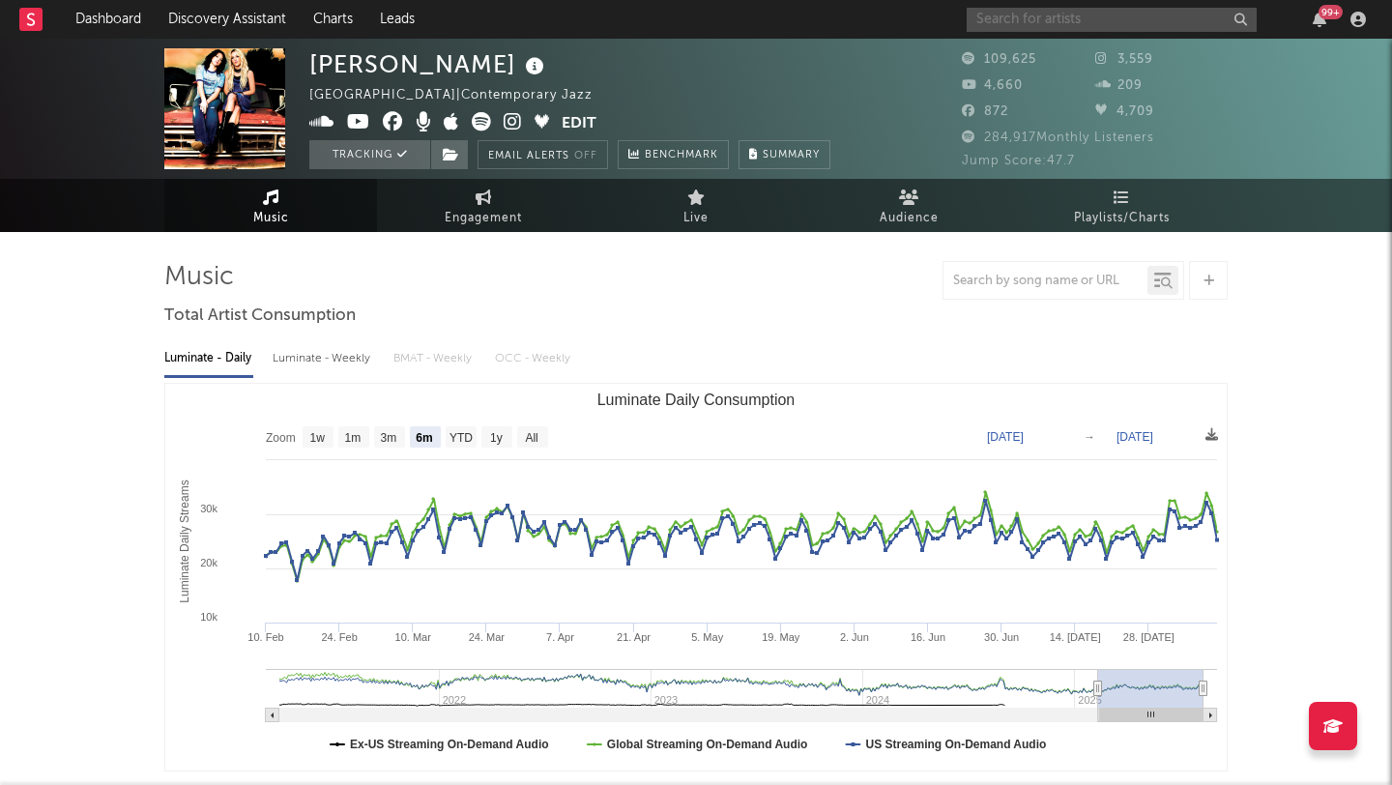
click at [1038, 15] on input "text" at bounding box center [1112, 20] width 290 height 24
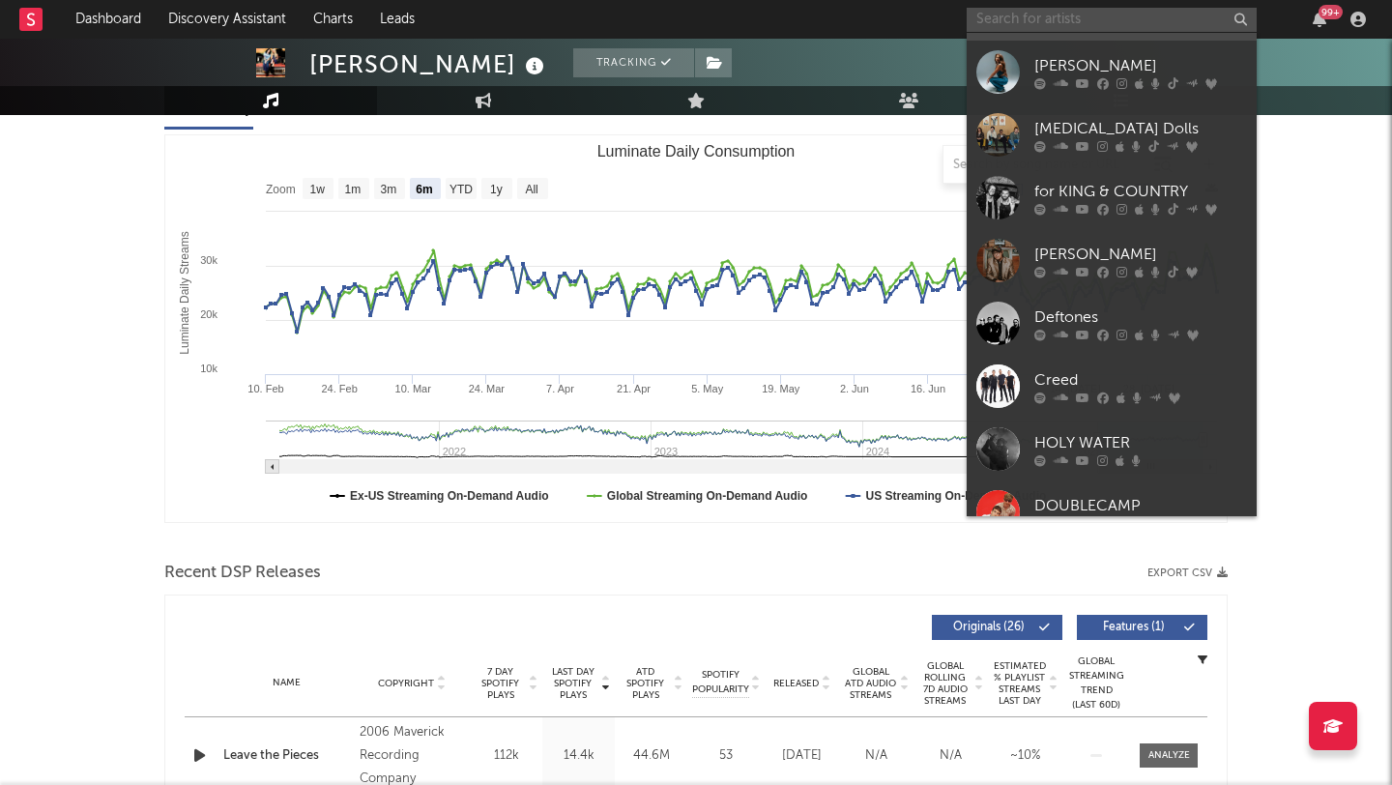
scroll to position [930, 0]
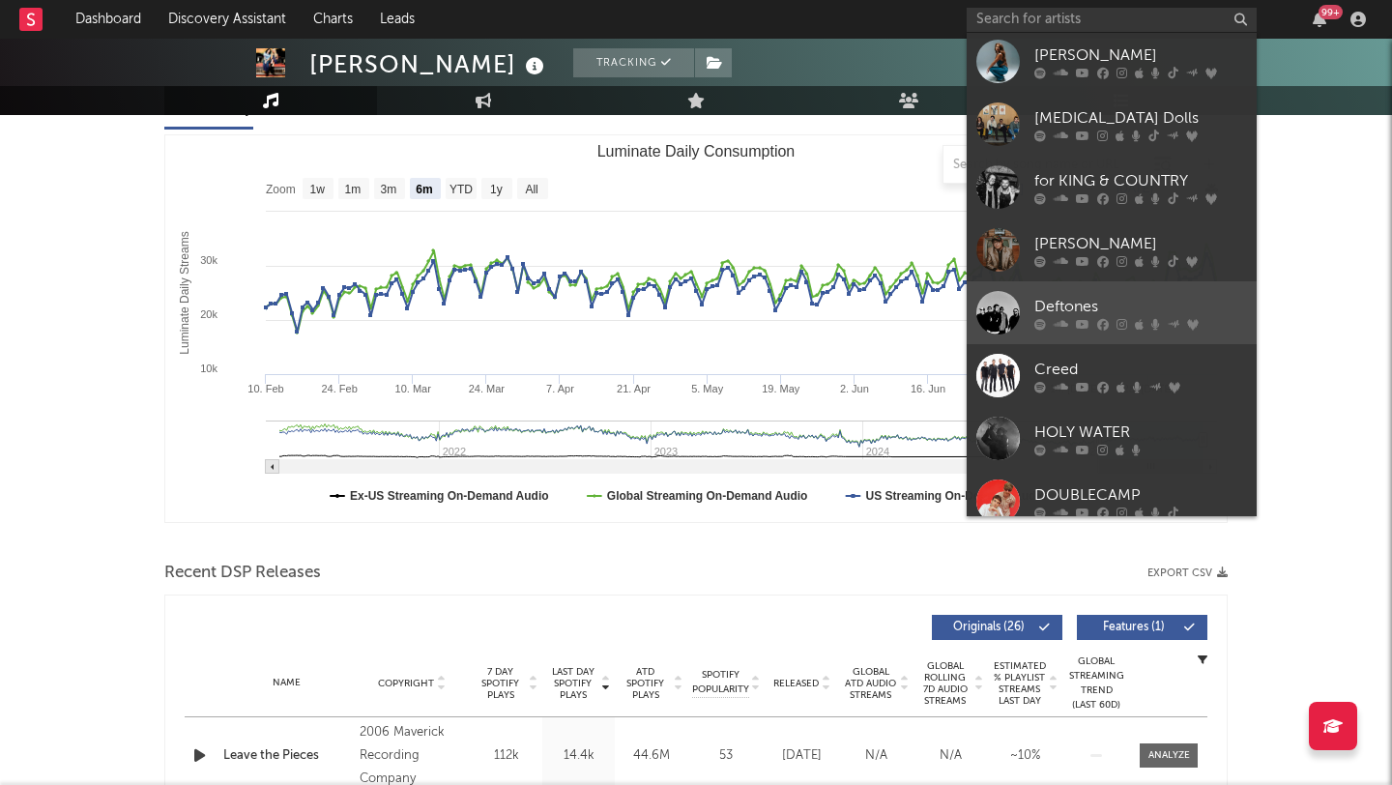
click at [1175, 295] on div "Deftones" at bounding box center [1140, 306] width 213 height 23
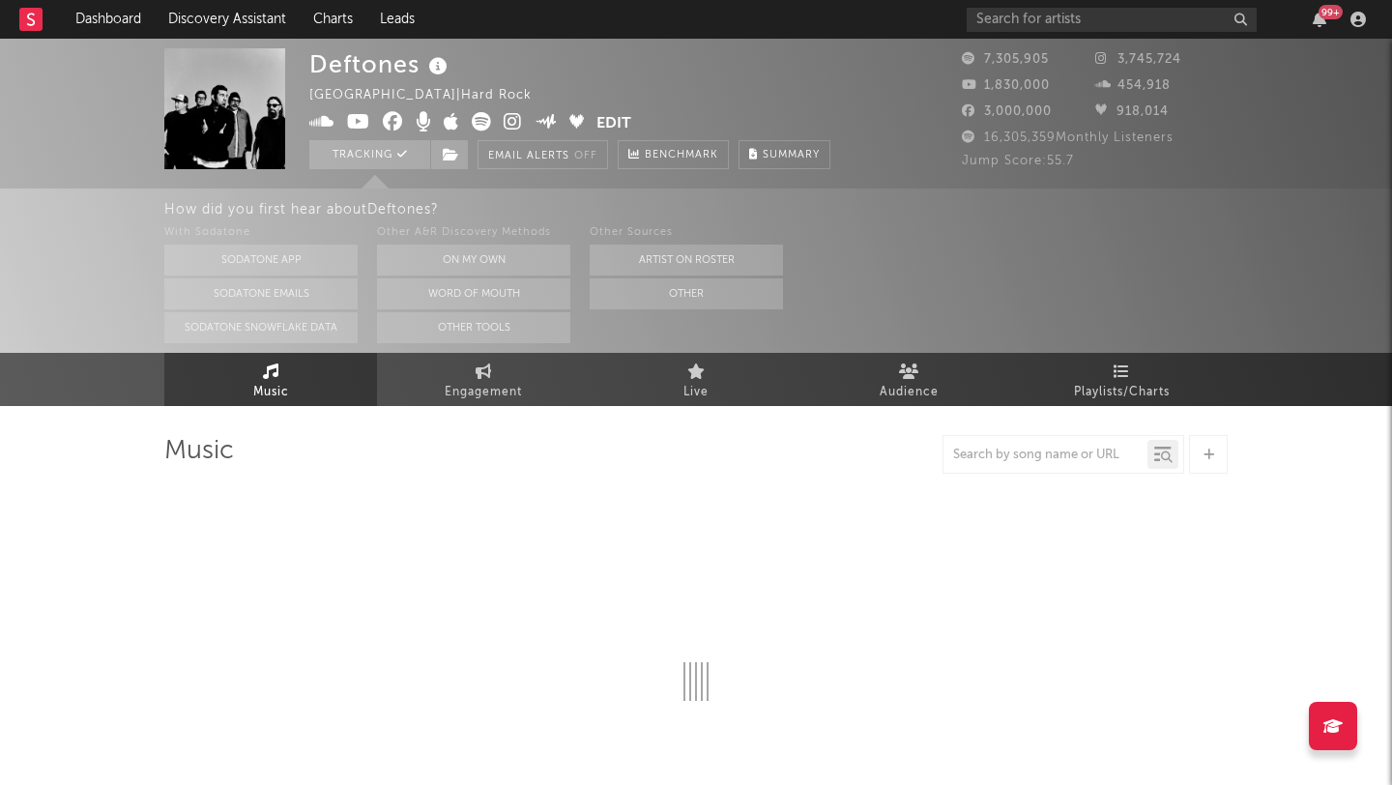
select select "6m"
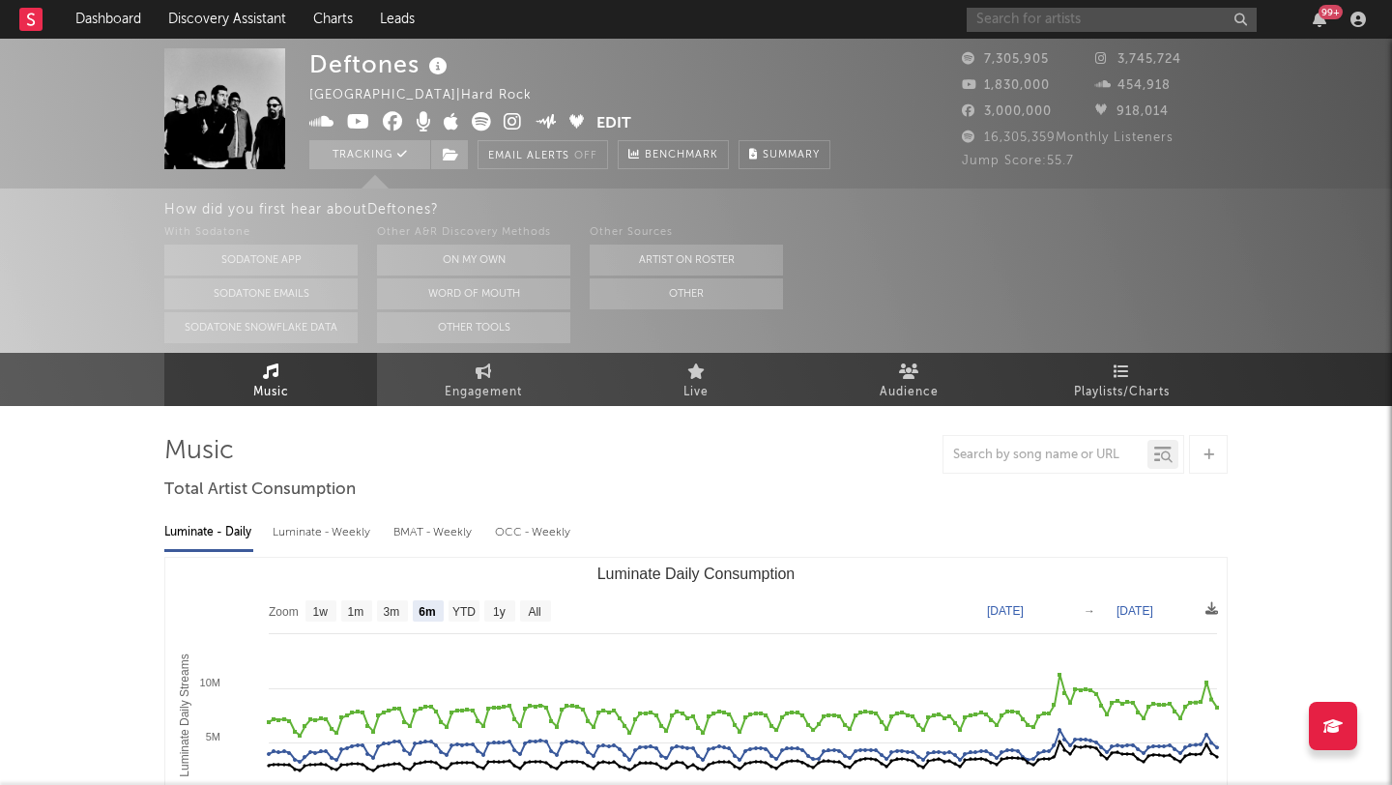
click at [1040, 14] on input "text" at bounding box center [1112, 20] width 290 height 24
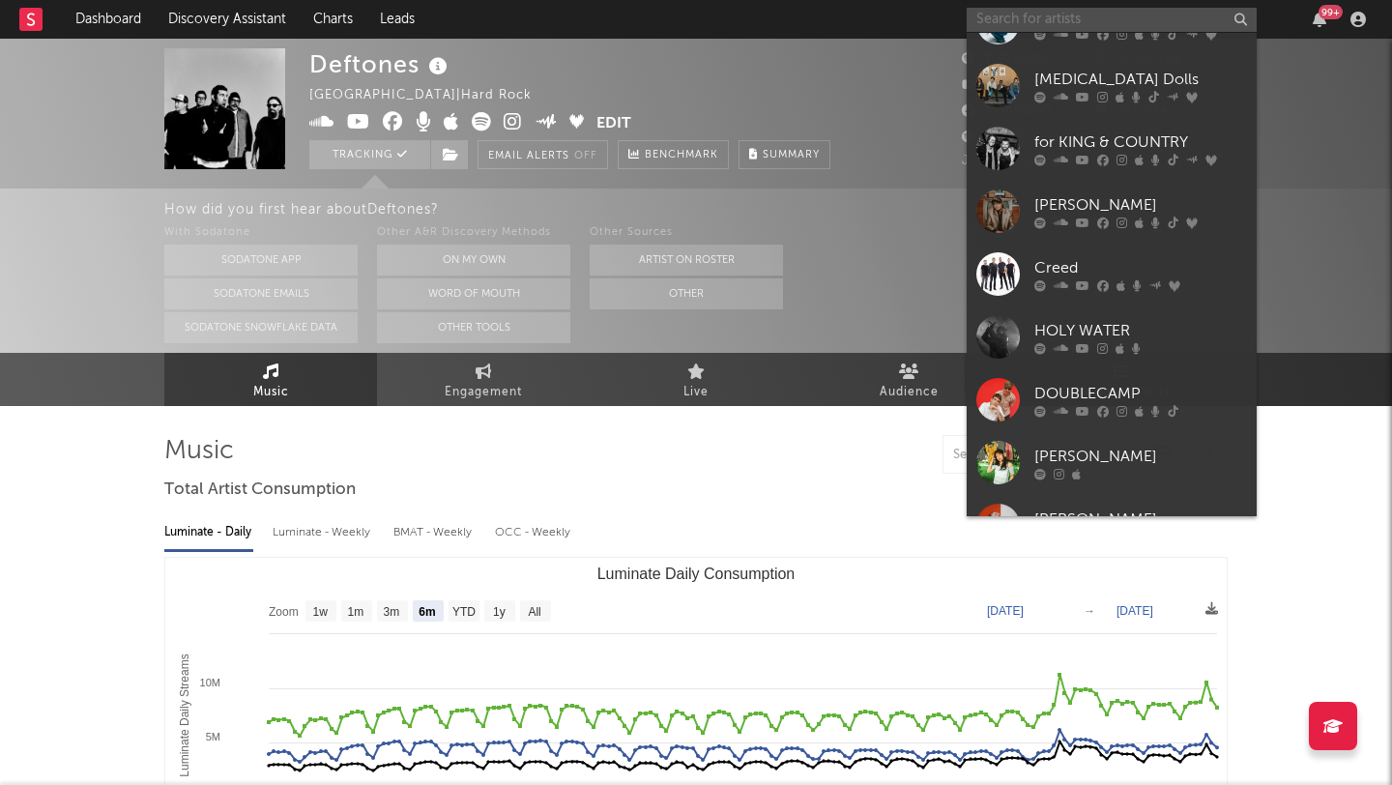
scroll to position [1035, 0]
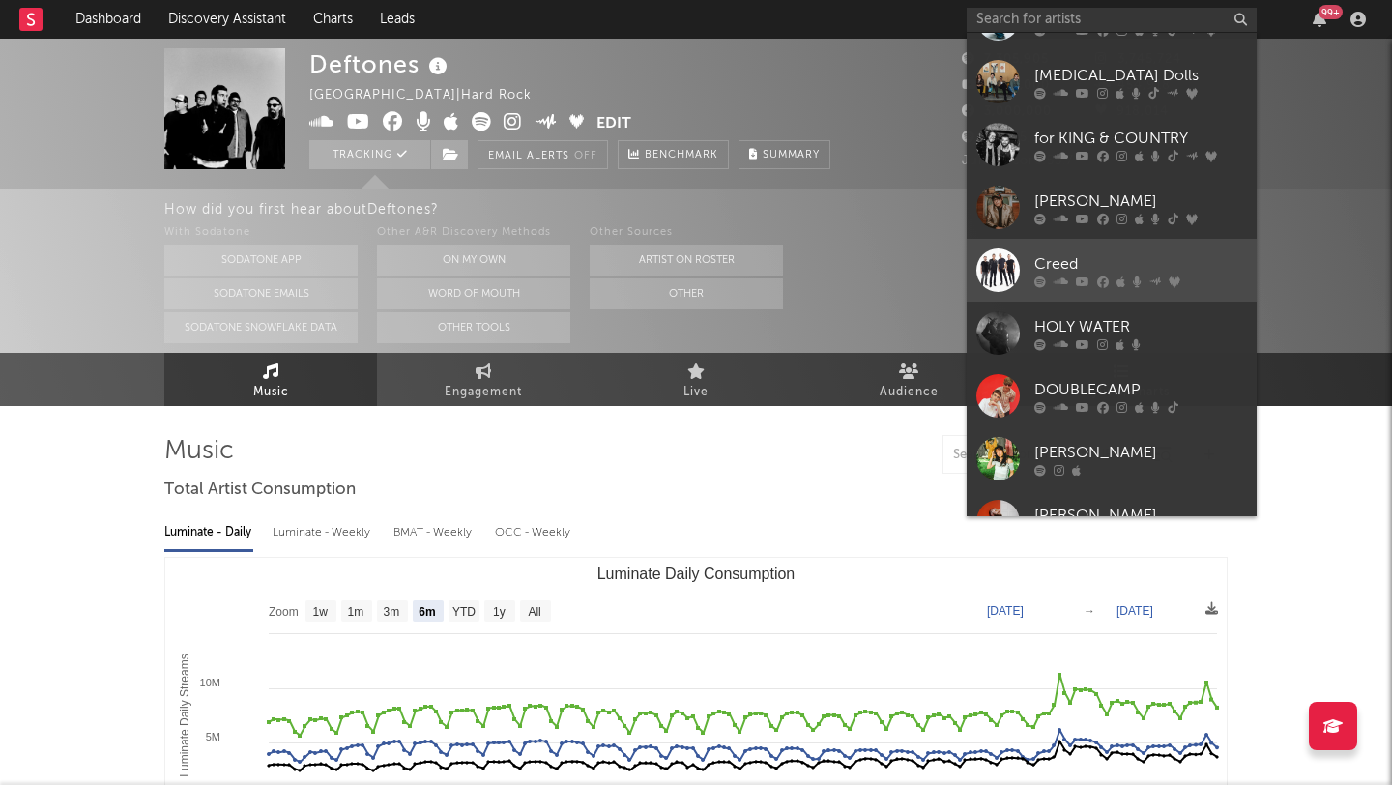
click at [1110, 252] on div "Creed" at bounding box center [1140, 263] width 213 height 23
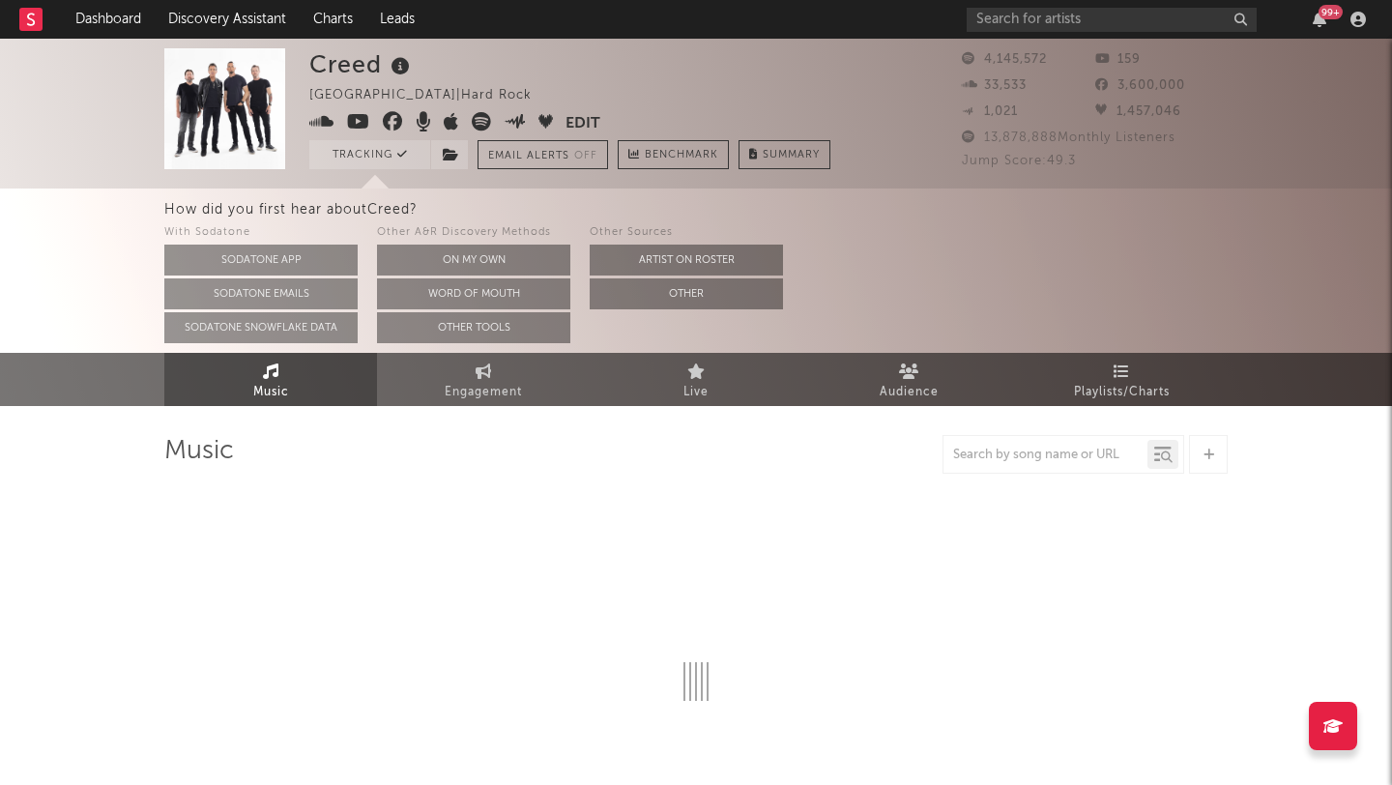
select select "6m"
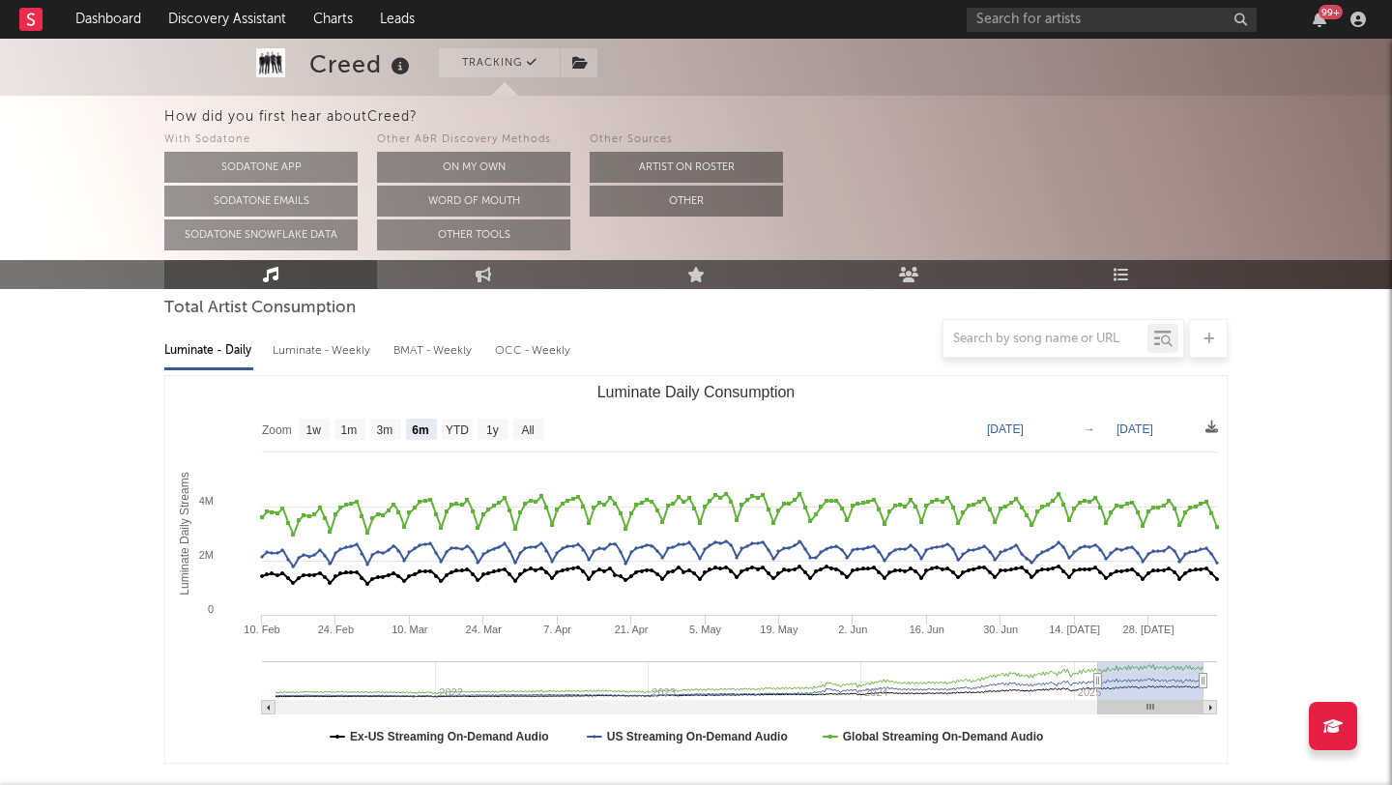
scroll to position [140, 0]
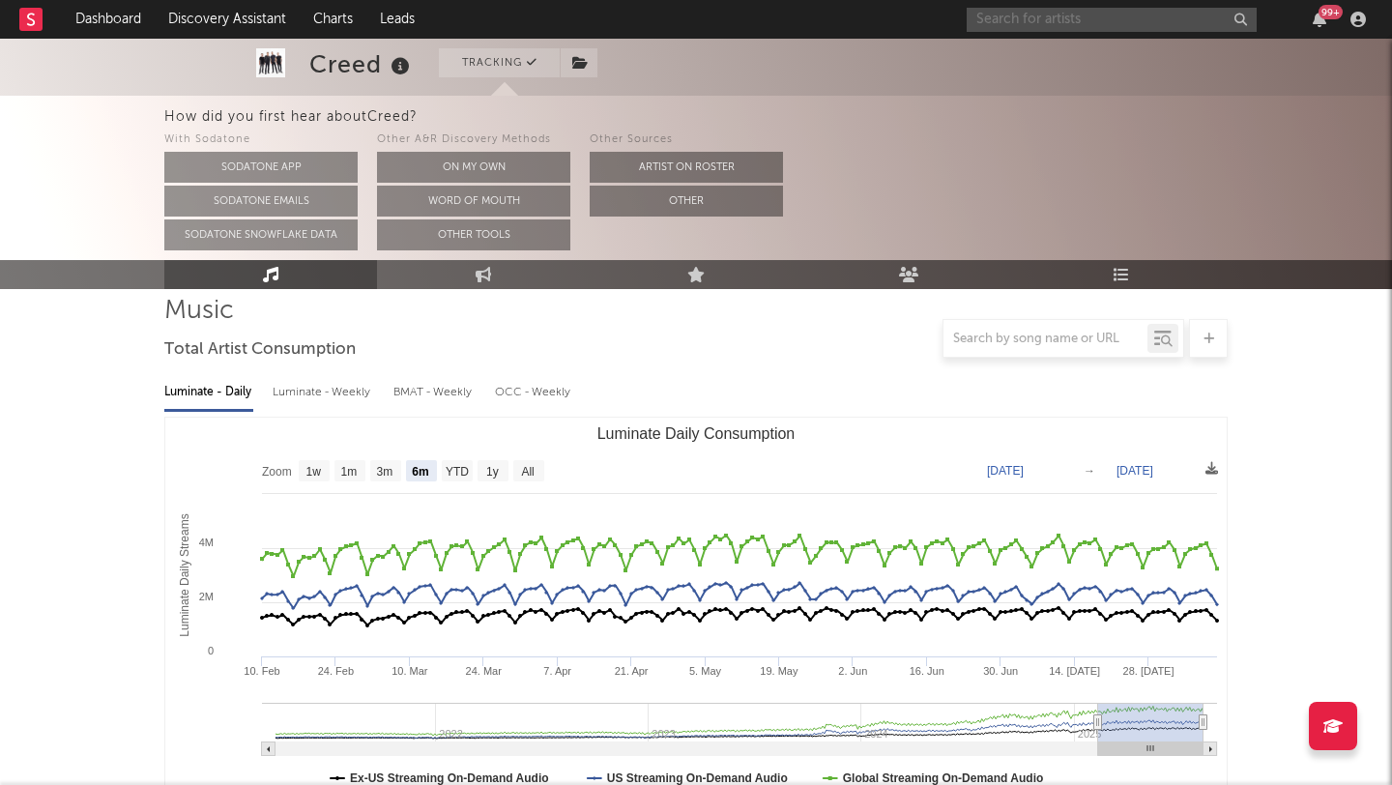
click at [1034, 18] on input "text" at bounding box center [1112, 20] width 290 height 24
click at [1041, 23] on input "text" at bounding box center [1112, 20] width 290 height 24
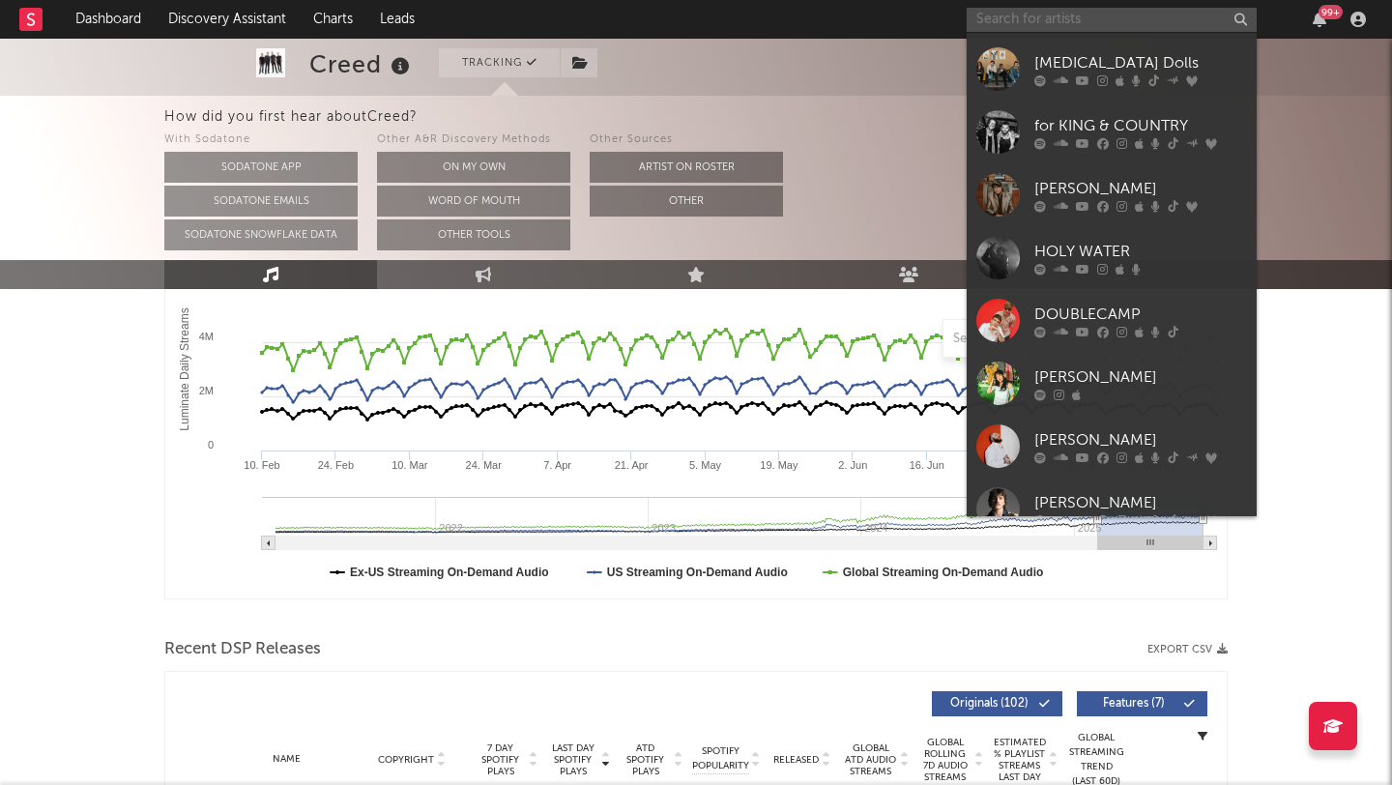
scroll to position [1117, 0]
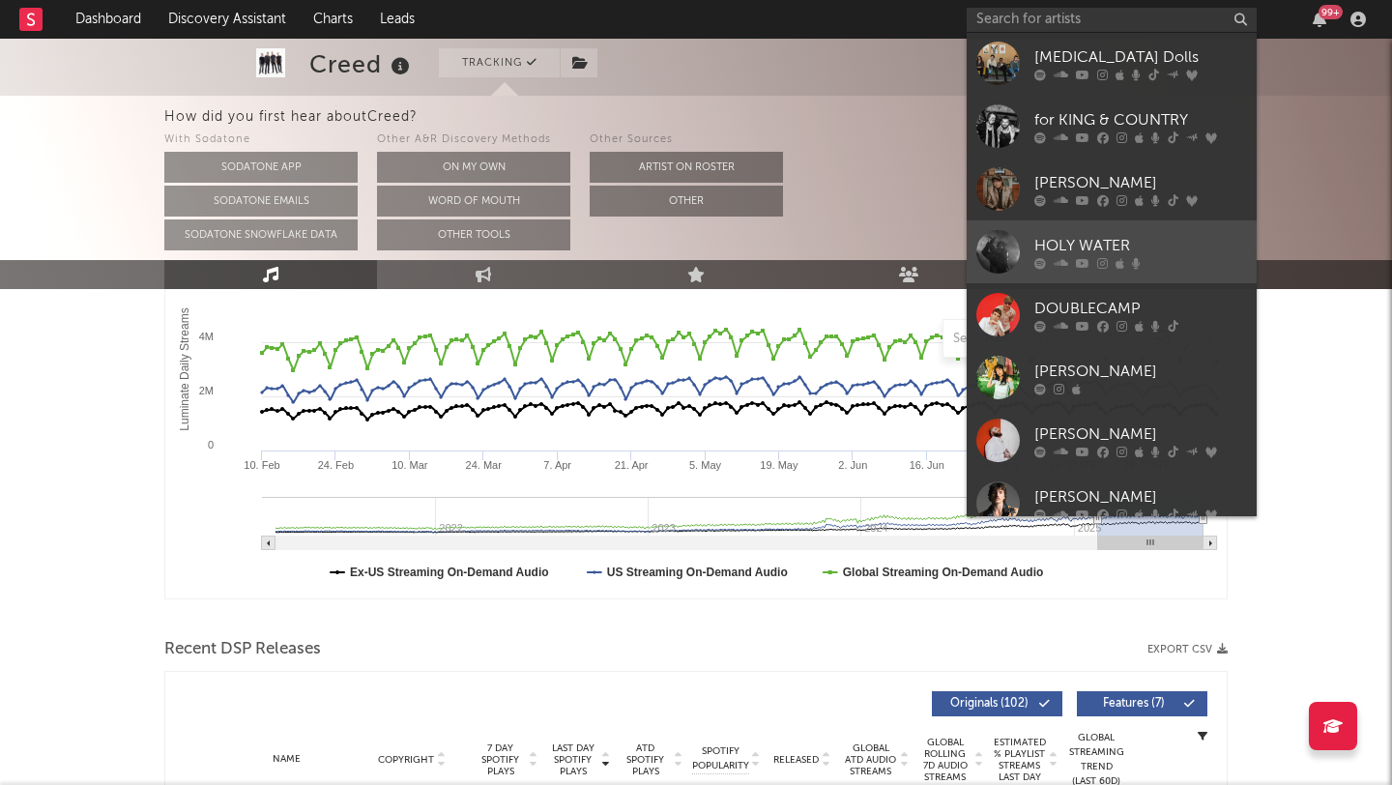
click at [1197, 234] on div "HOLY WATER" at bounding box center [1140, 245] width 213 height 23
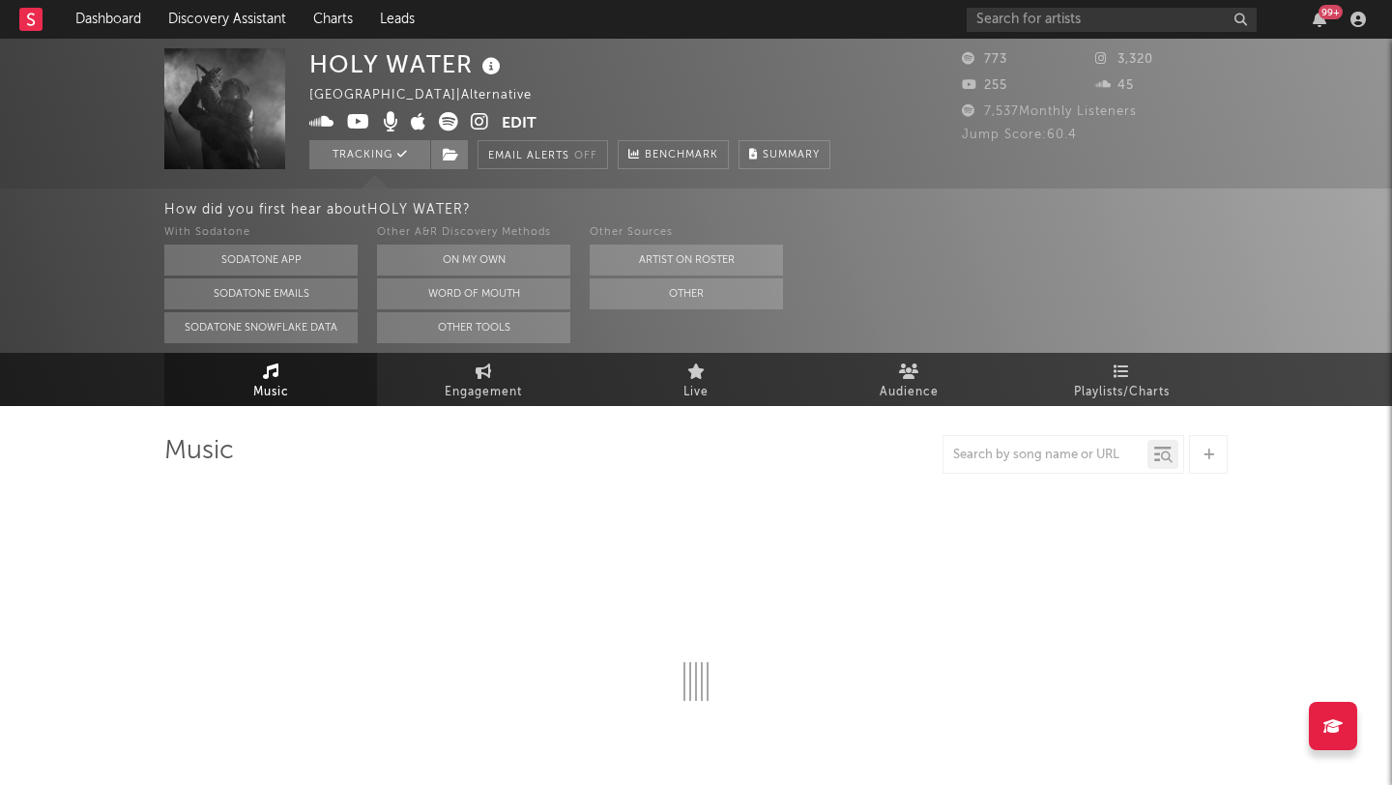
select select "6m"
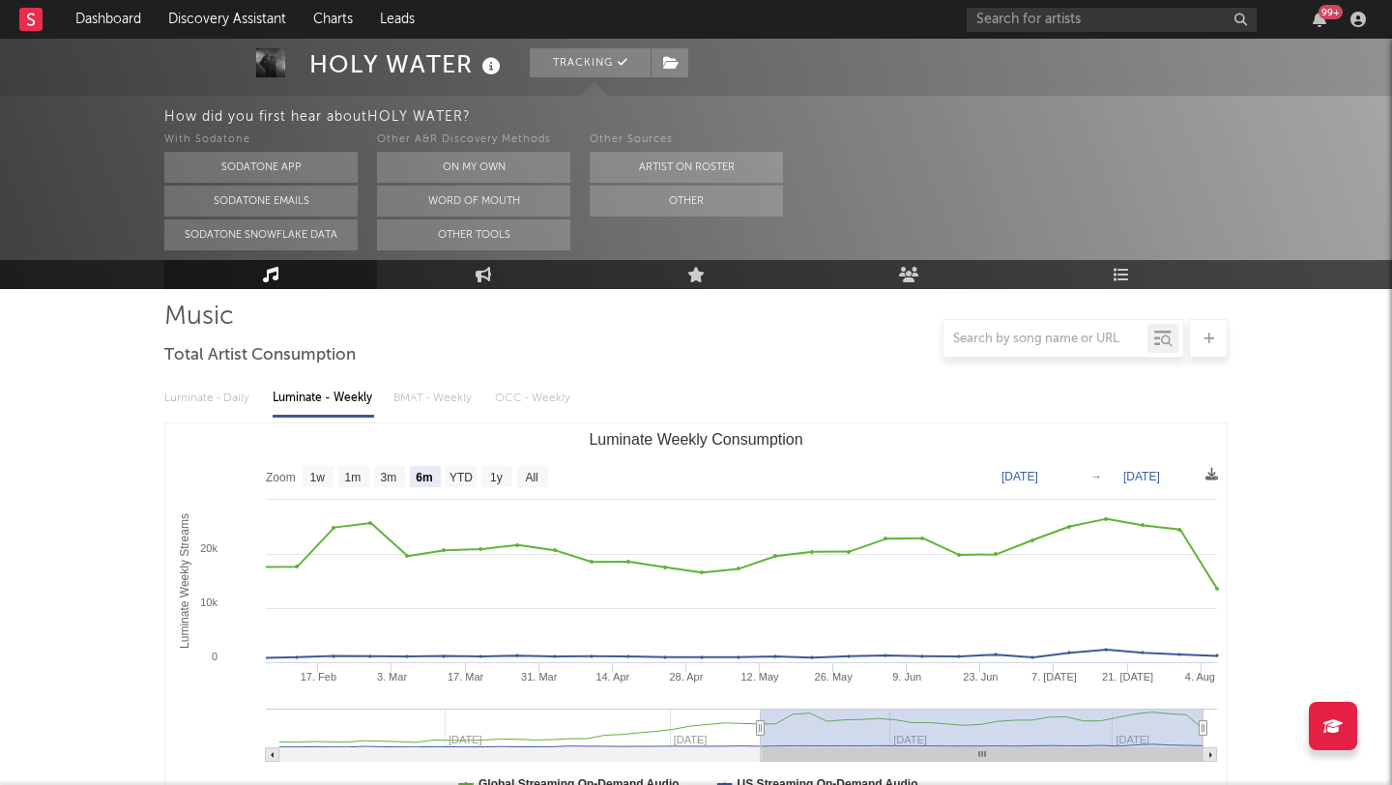
scroll to position [142, 0]
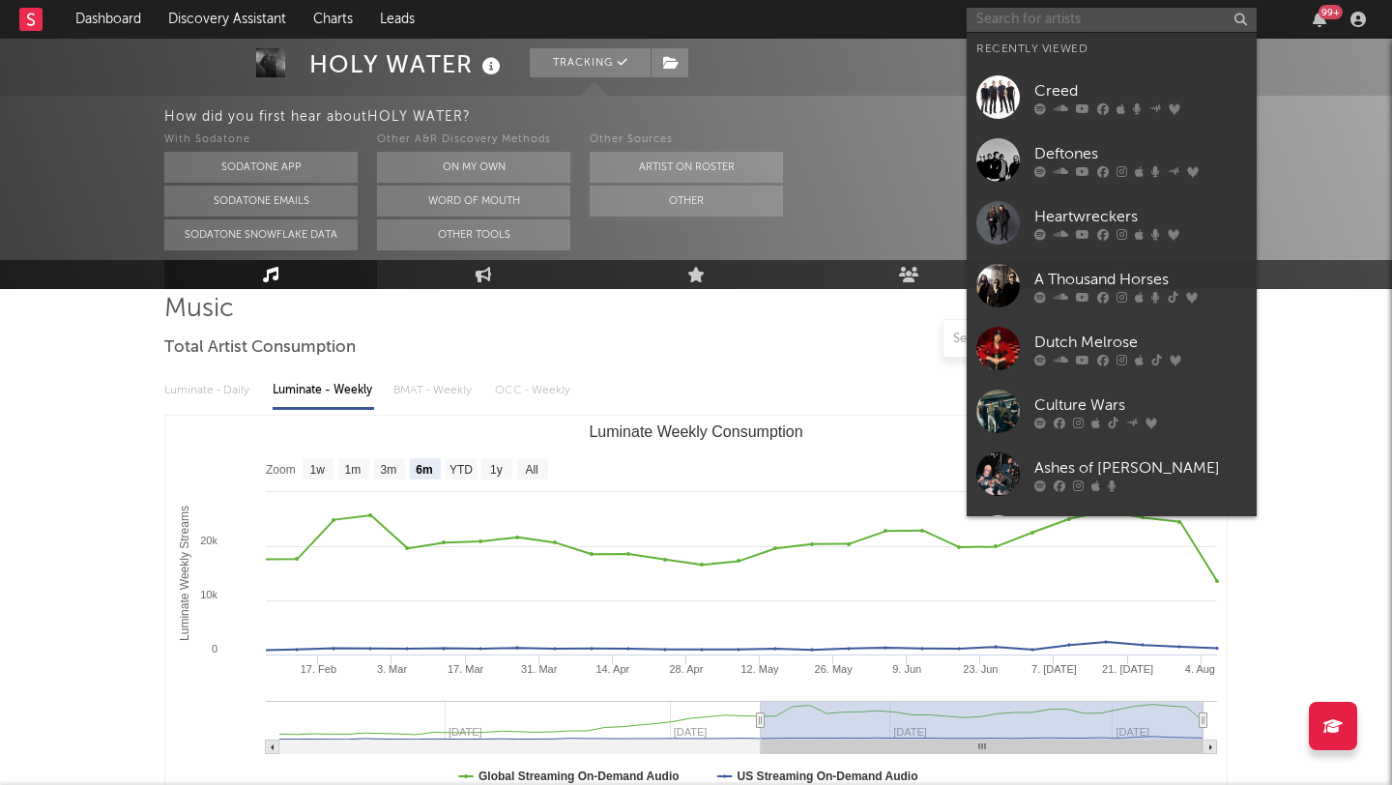
click at [1056, 19] on input "text" at bounding box center [1112, 20] width 290 height 24
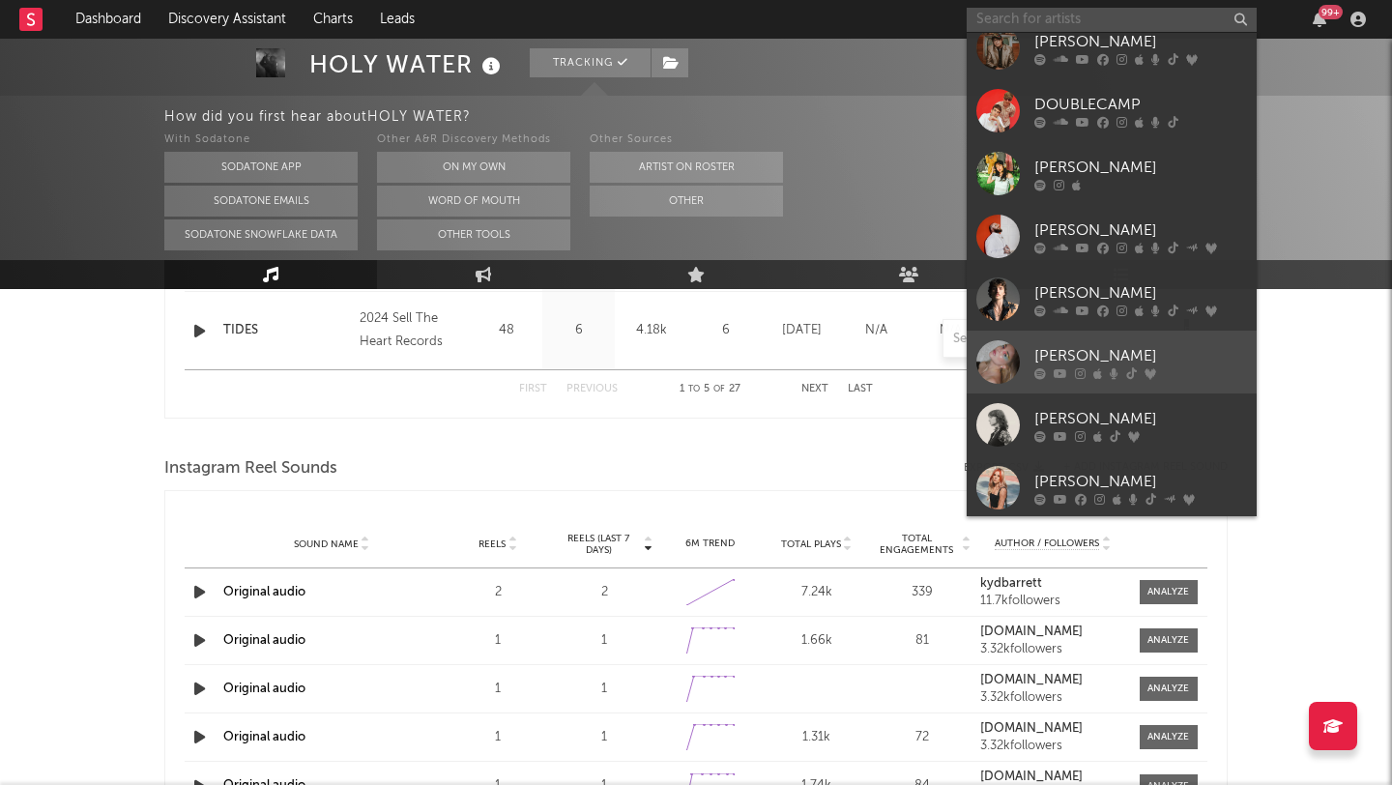
scroll to position [1435, 0]
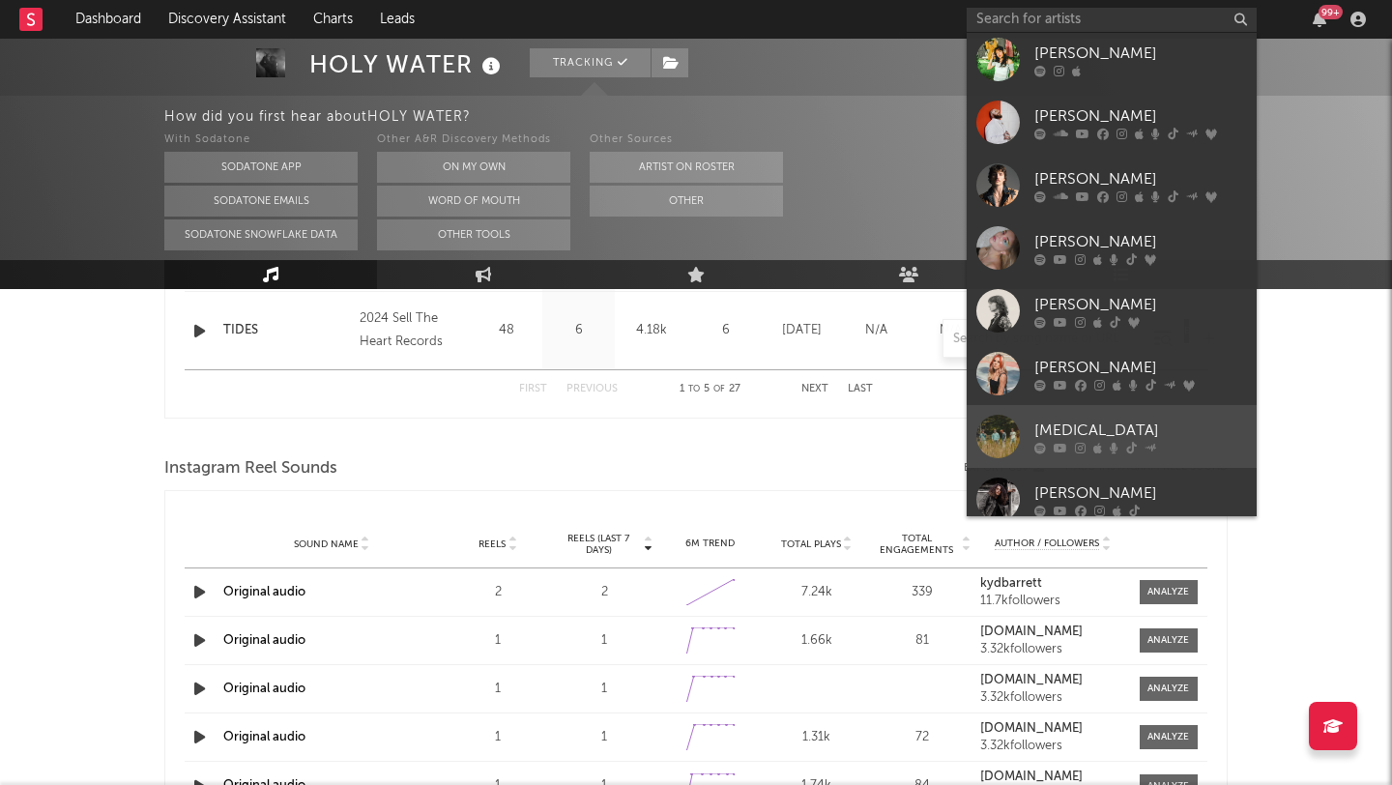
click at [1125, 419] on div "[MEDICAL_DATA]" at bounding box center [1140, 430] width 213 height 23
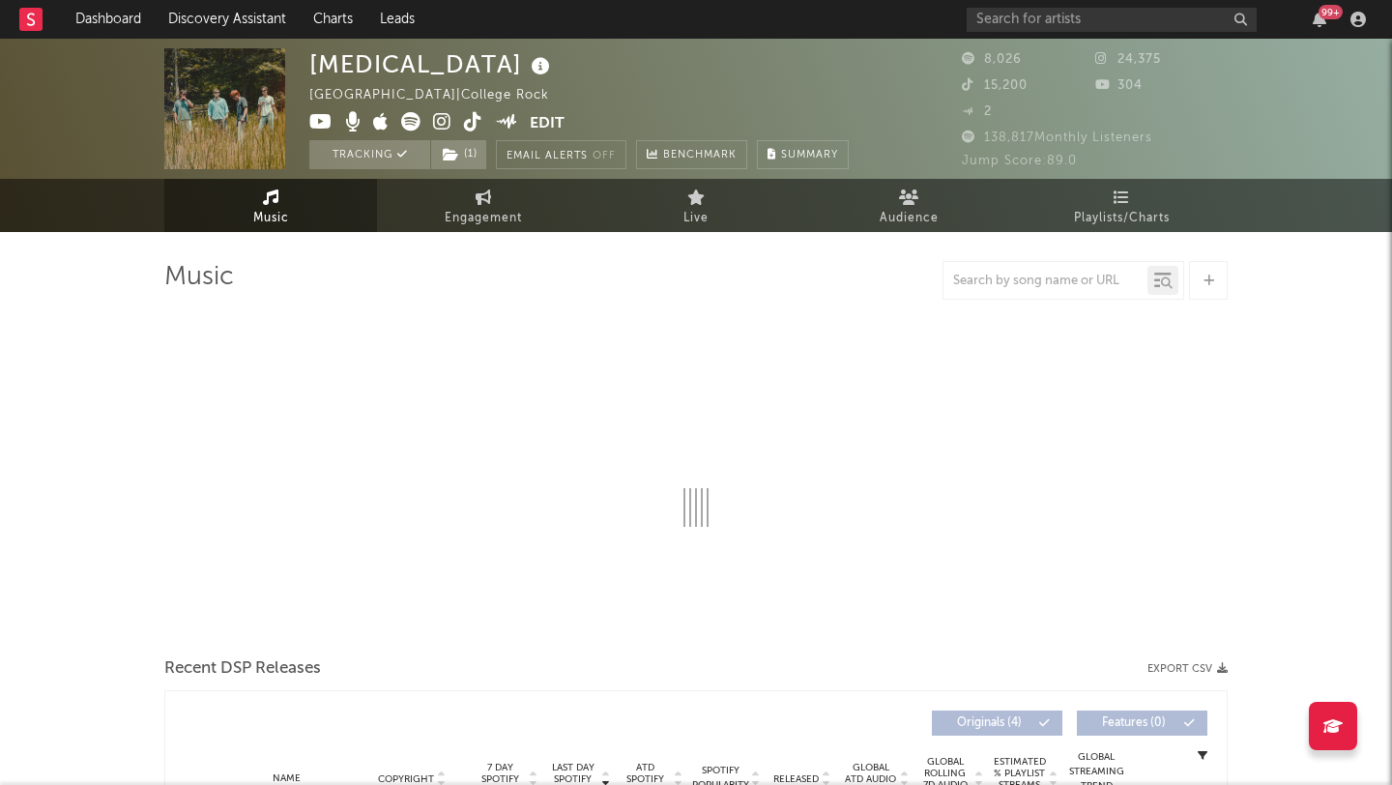
select select "6m"
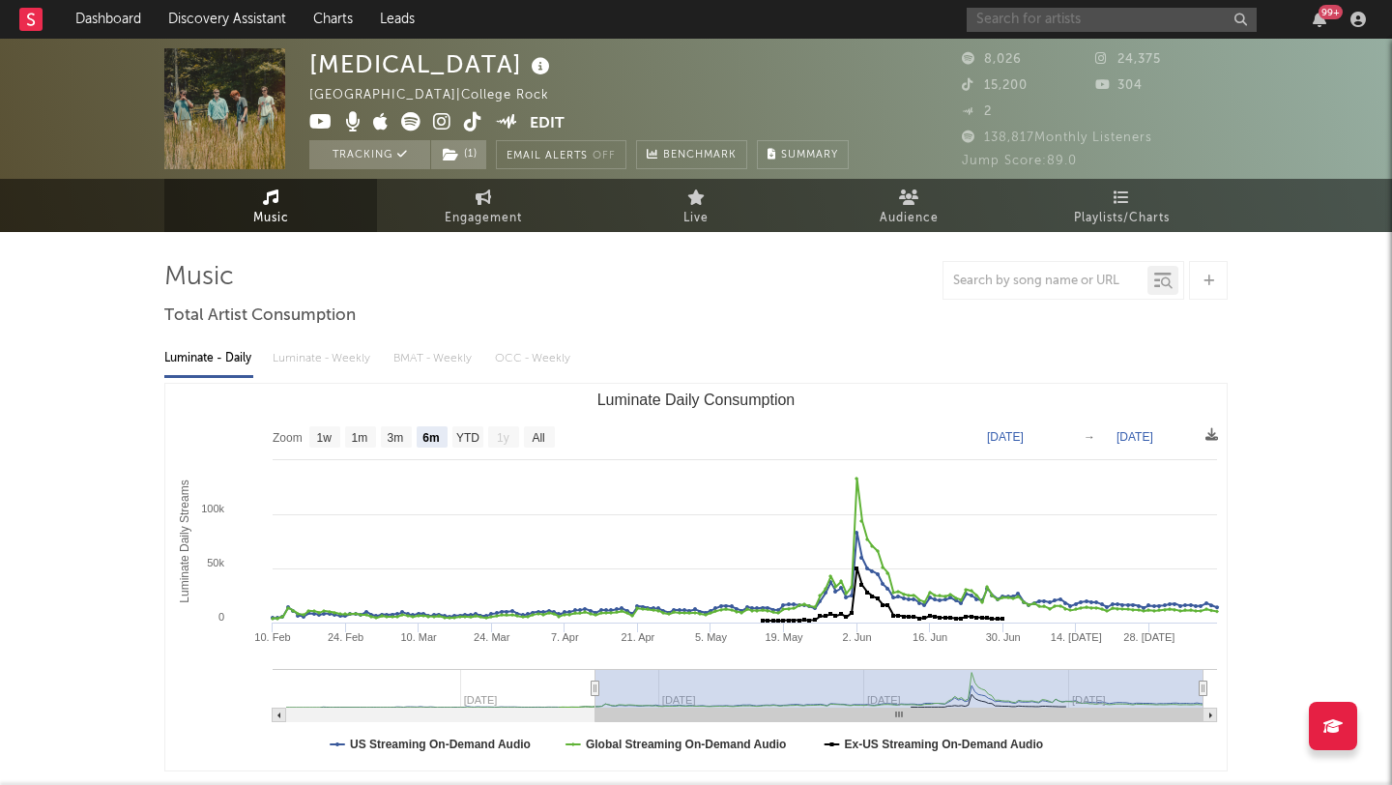
click at [1018, 14] on input "text" at bounding box center [1112, 20] width 290 height 24
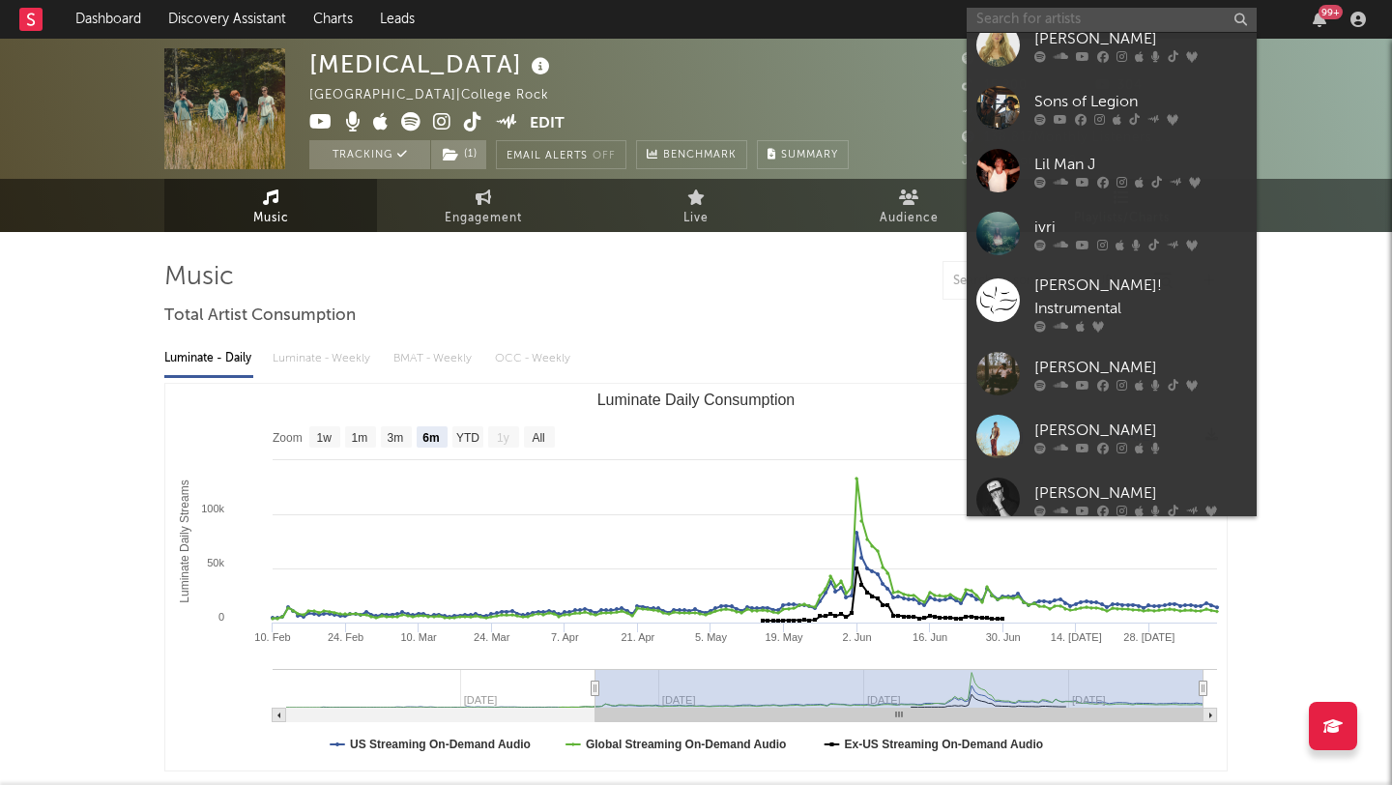
scroll to position [575, 0]
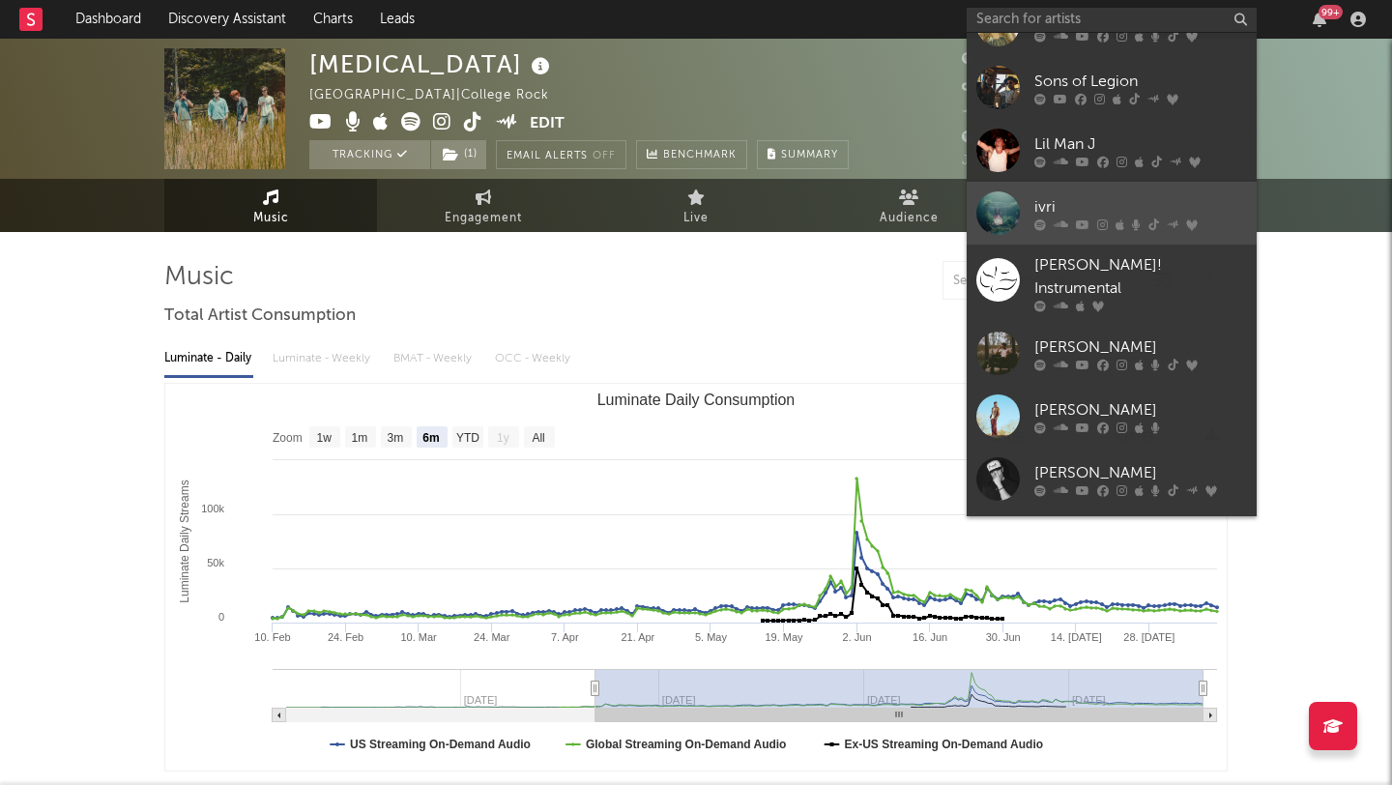
click at [1059, 203] on div "ivri" at bounding box center [1140, 206] width 213 height 23
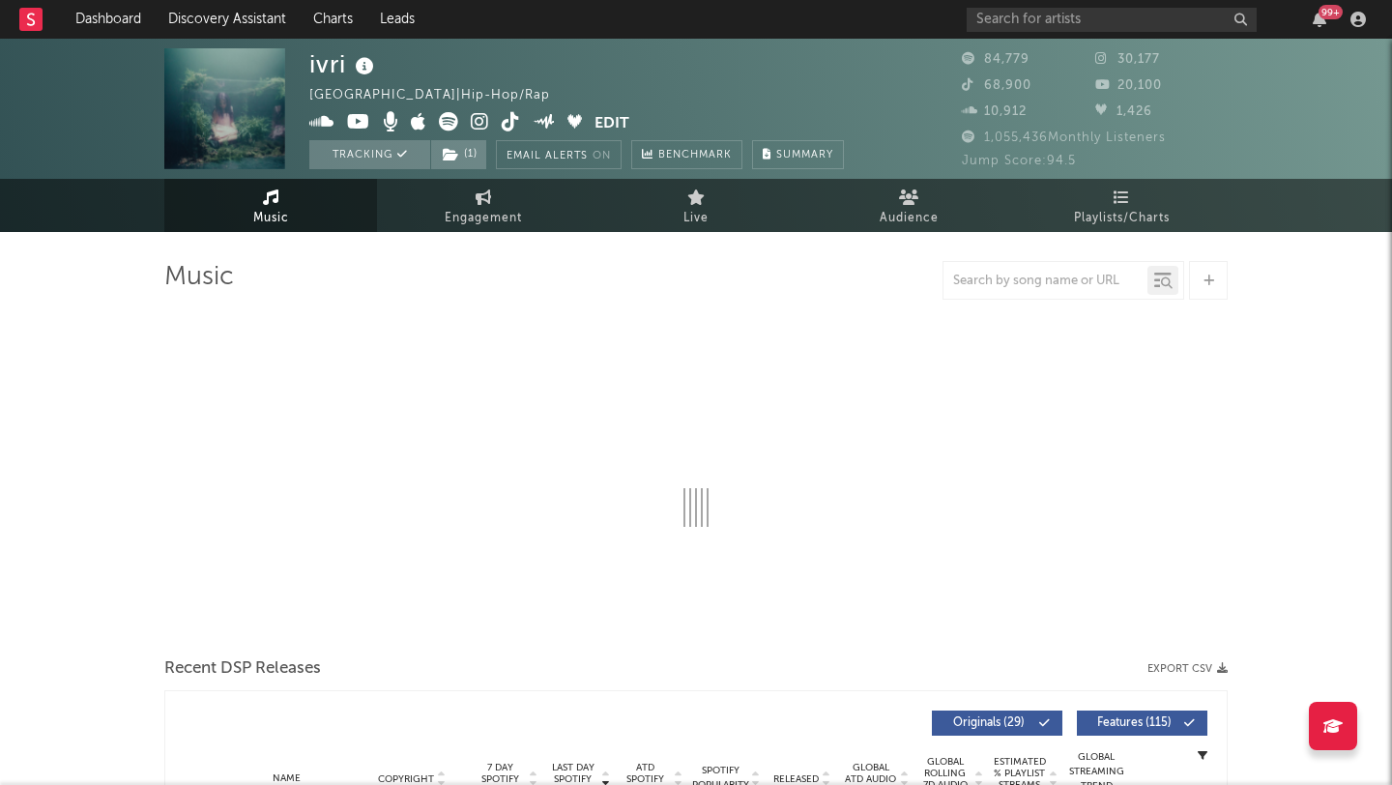
select select "6m"
